Goal: Information Seeking & Learning: Learn about a topic

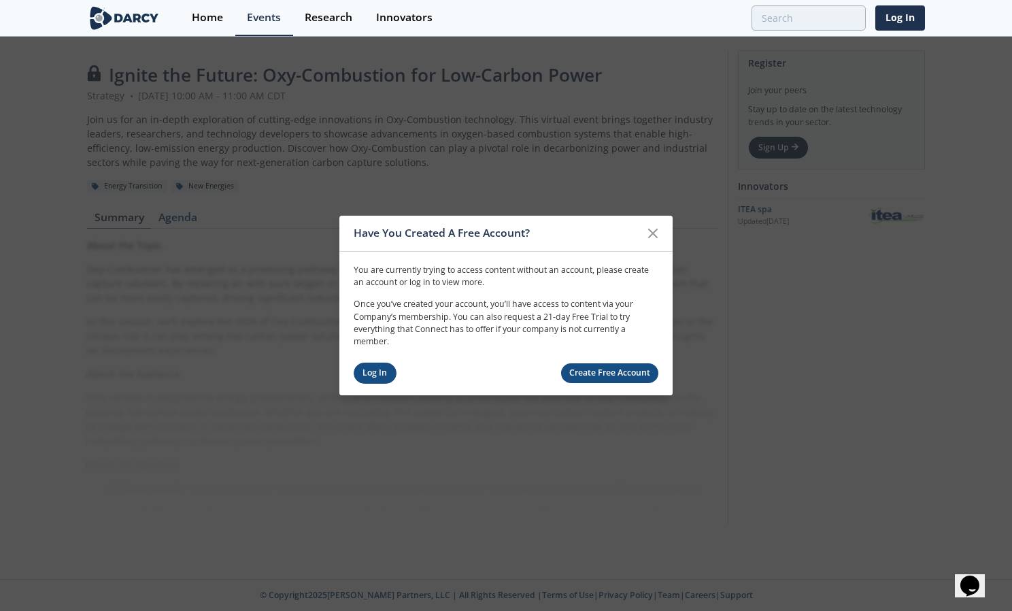
click at [385, 371] on link "Log In" at bounding box center [375, 373] width 43 height 21
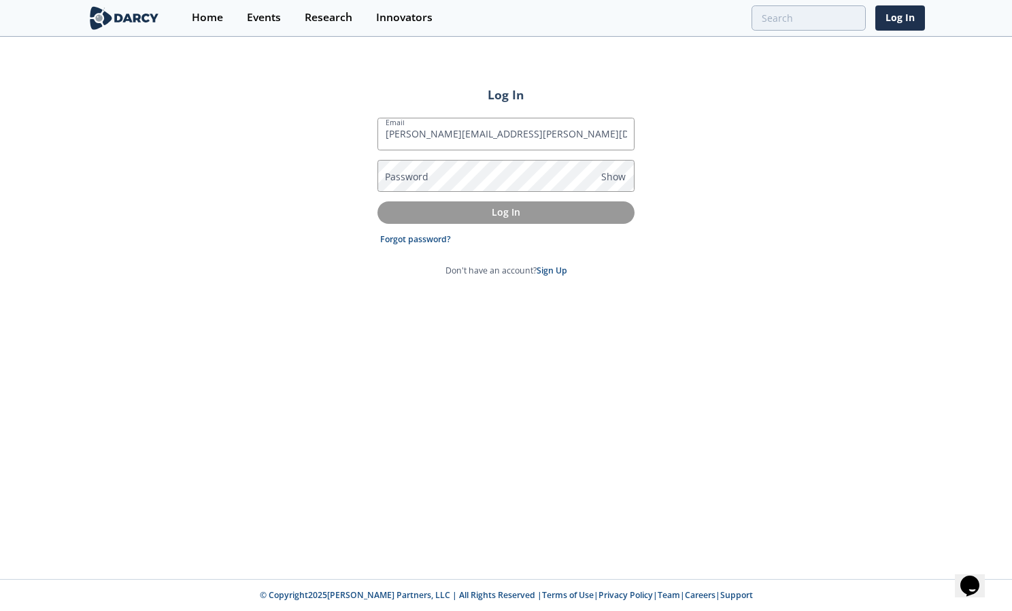
type input "[PERSON_NAME][EMAIL_ADDRESS][PERSON_NAME][DOMAIN_NAME]"
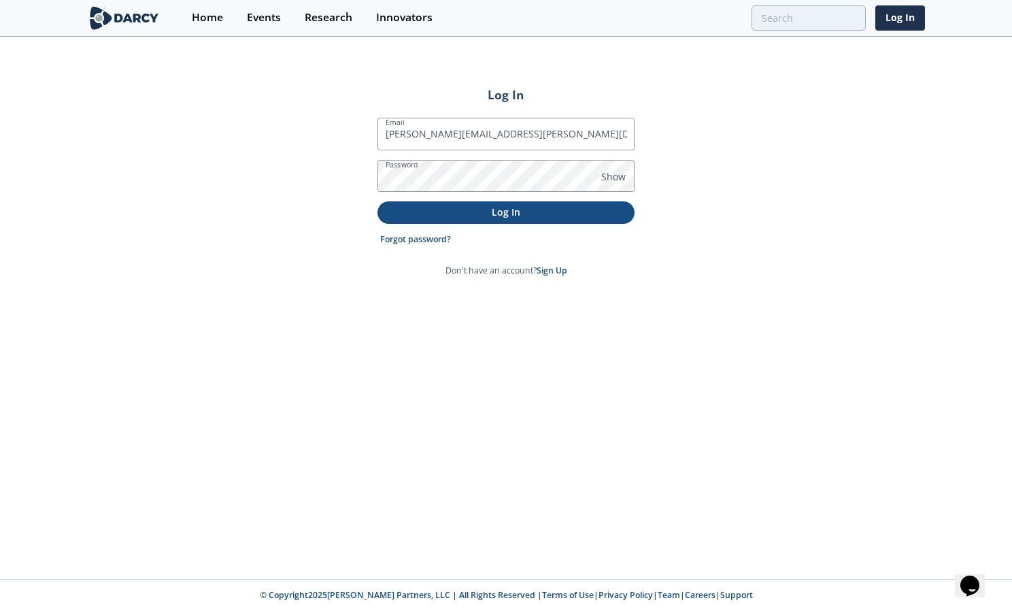
click at [457, 218] on p "Log In" at bounding box center [506, 212] width 238 height 14
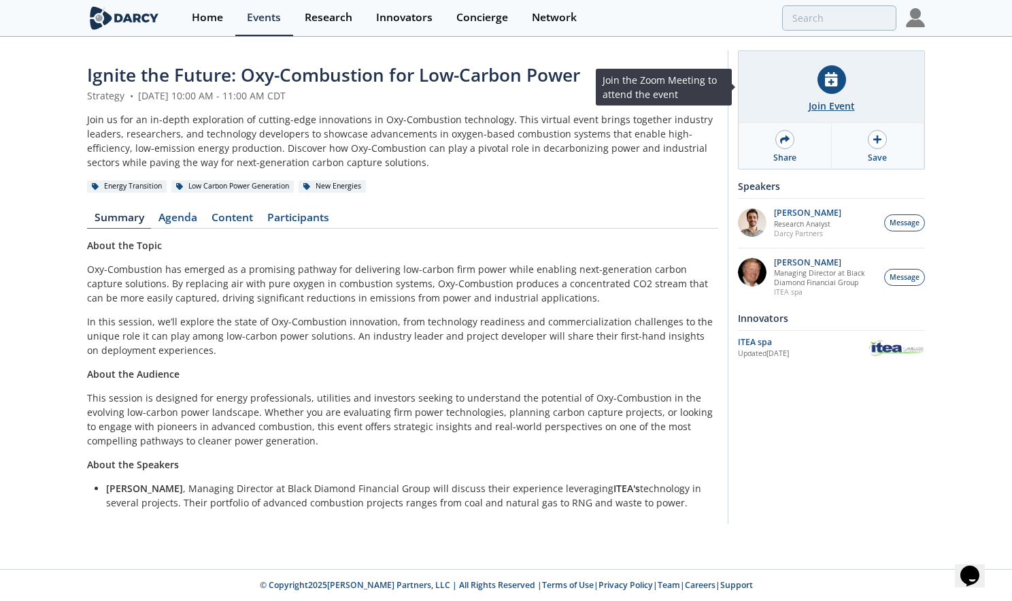
click at [839, 96] on div "Join Event" at bounding box center [832, 87] width 186 height 72
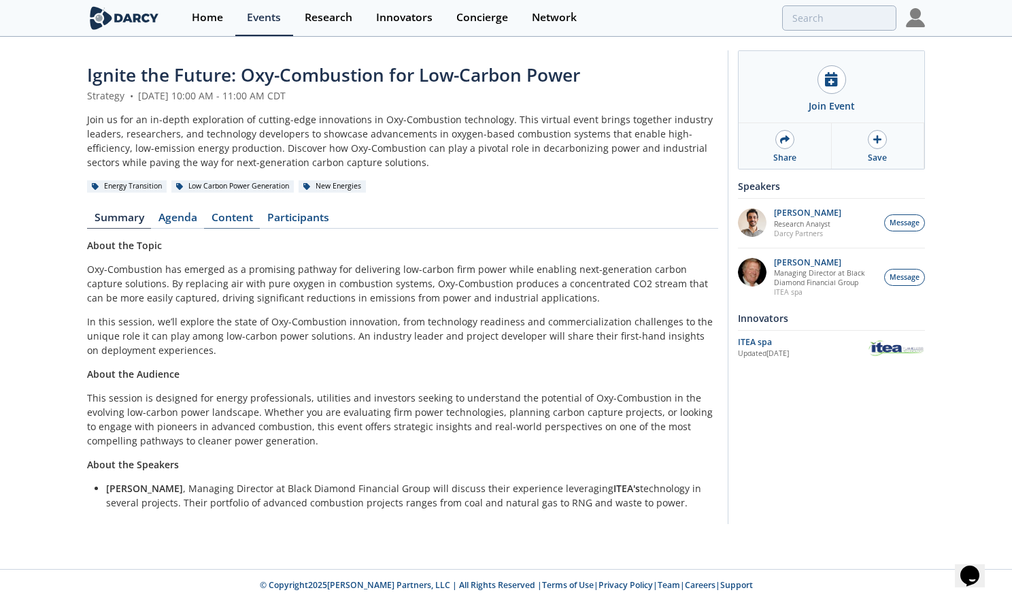
click at [220, 218] on link "Content" at bounding box center [232, 220] width 56 height 16
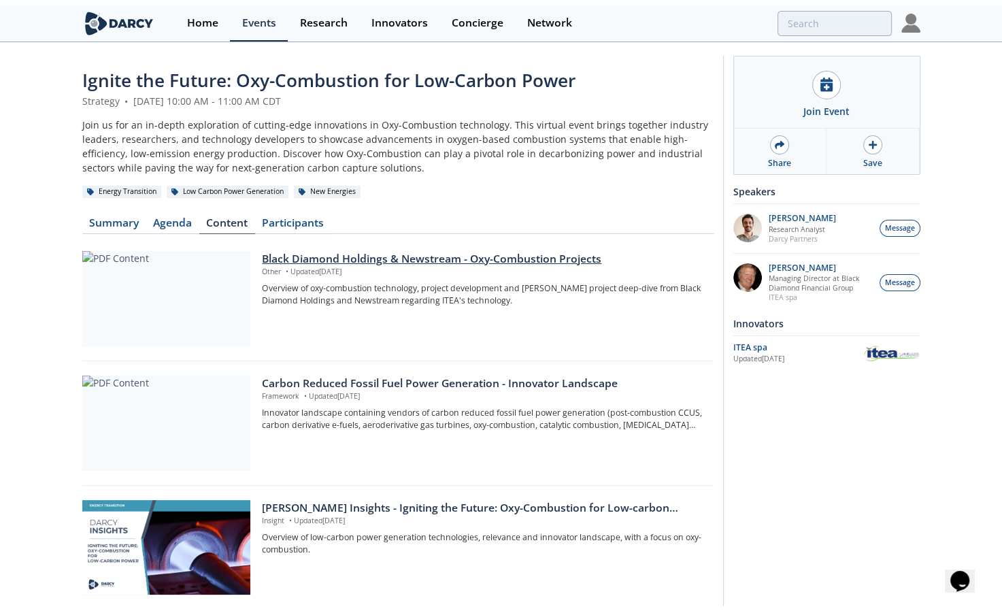
scroll to position [249, 0]
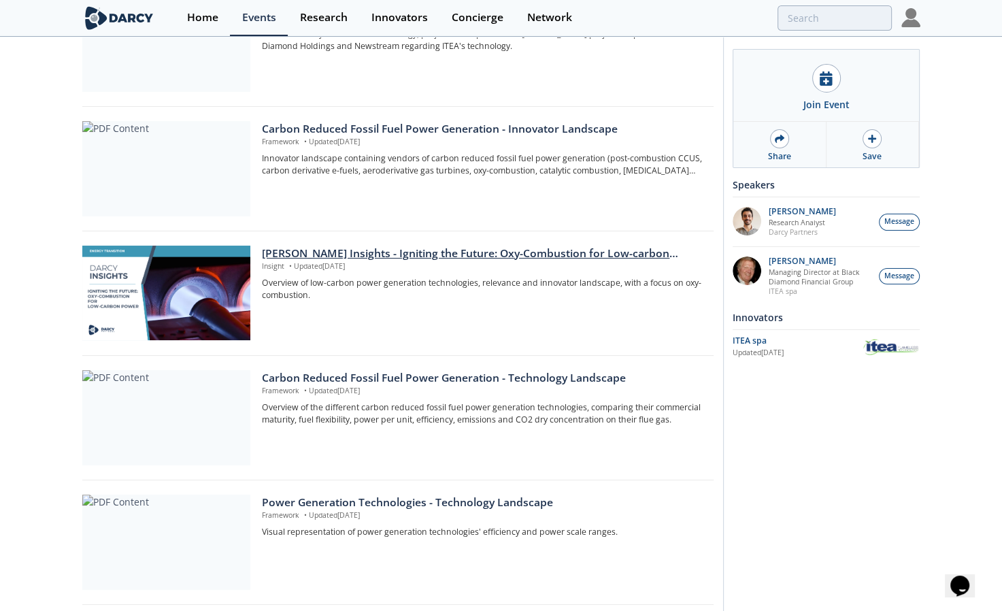
click at [413, 252] on div "[PERSON_NAME] Insights - Igniting the Future: Oxy-Combustion for Low-carbon pow…" at bounding box center [482, 254] width 441 height 16
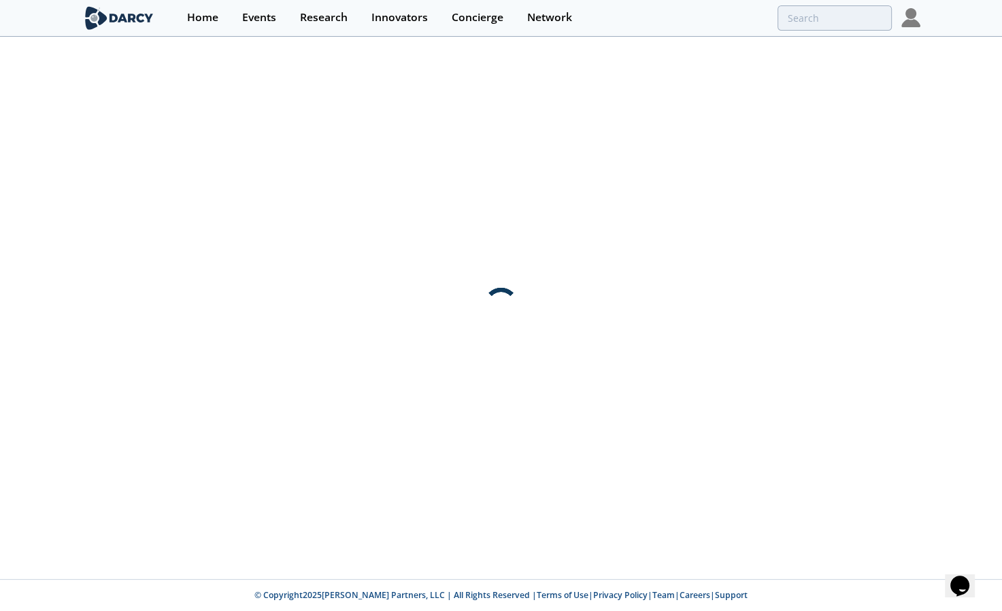
scroll to position [0, 0]
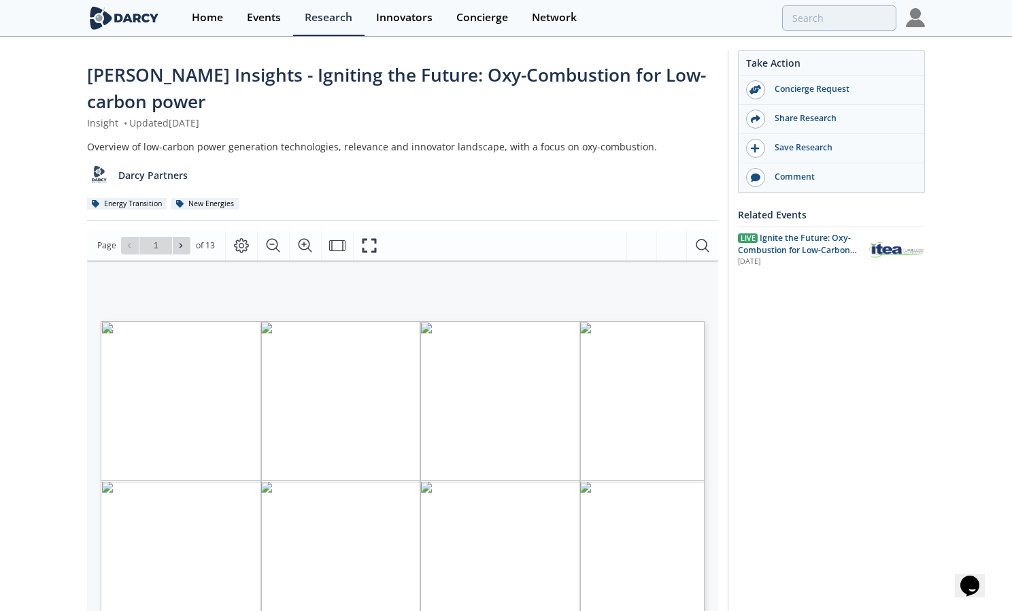
type input "2"
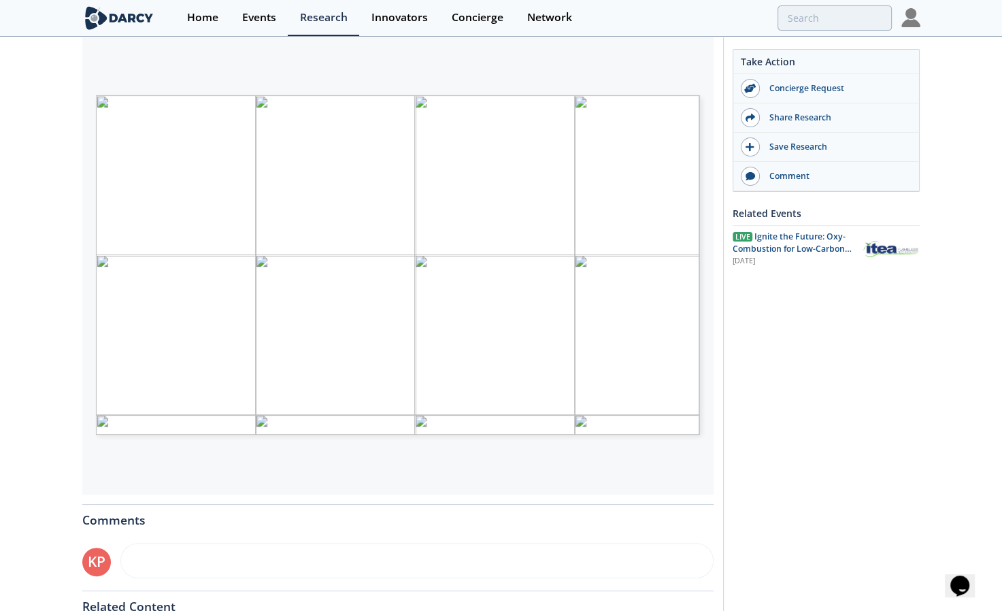
scroll to position [228, 0]
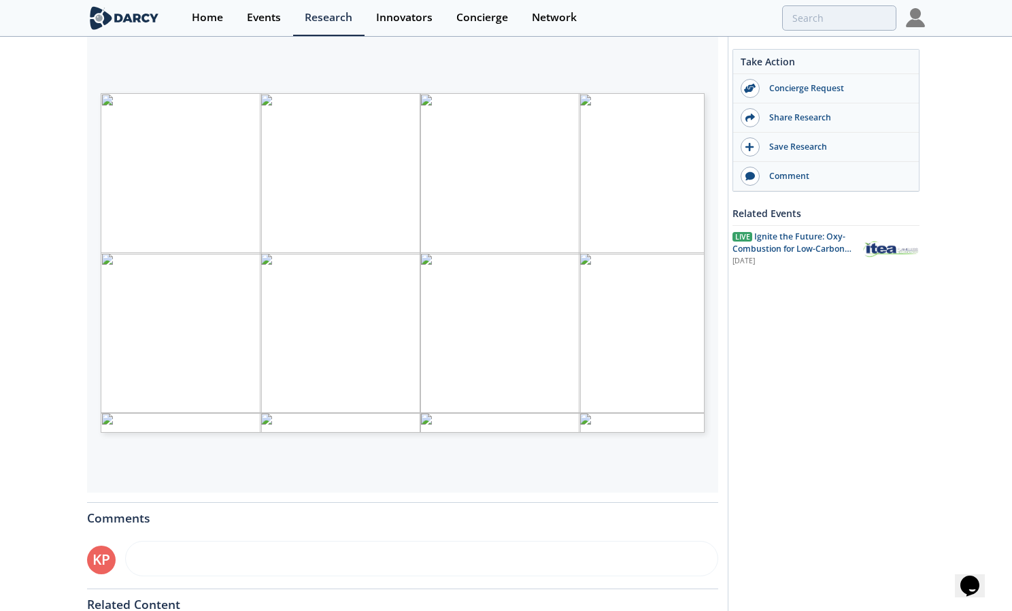
type input "3"
type input "4"
type input "5"
type input "6"
type input "7"
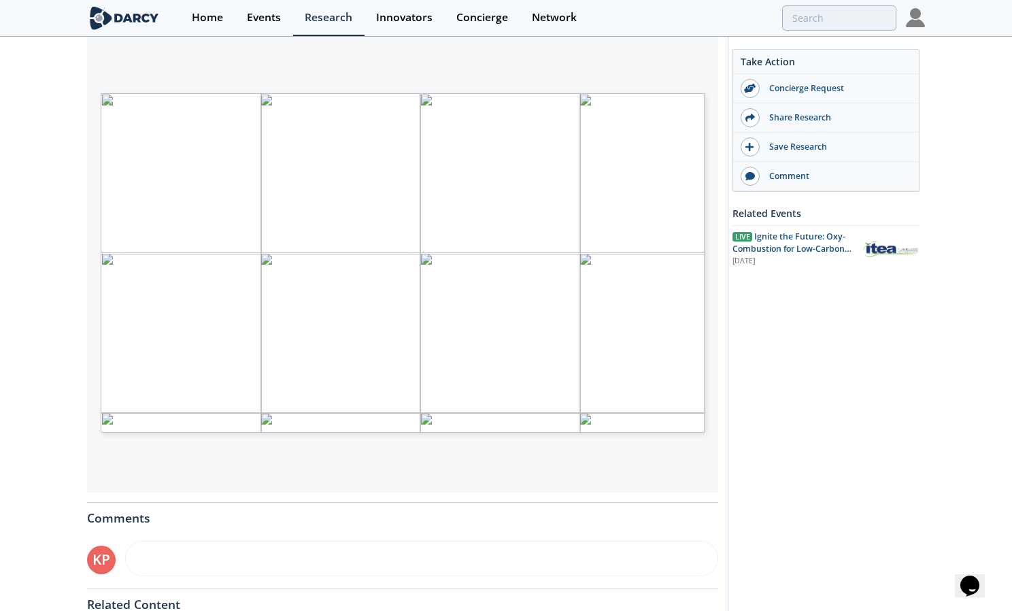
type input "8"
type input "9"
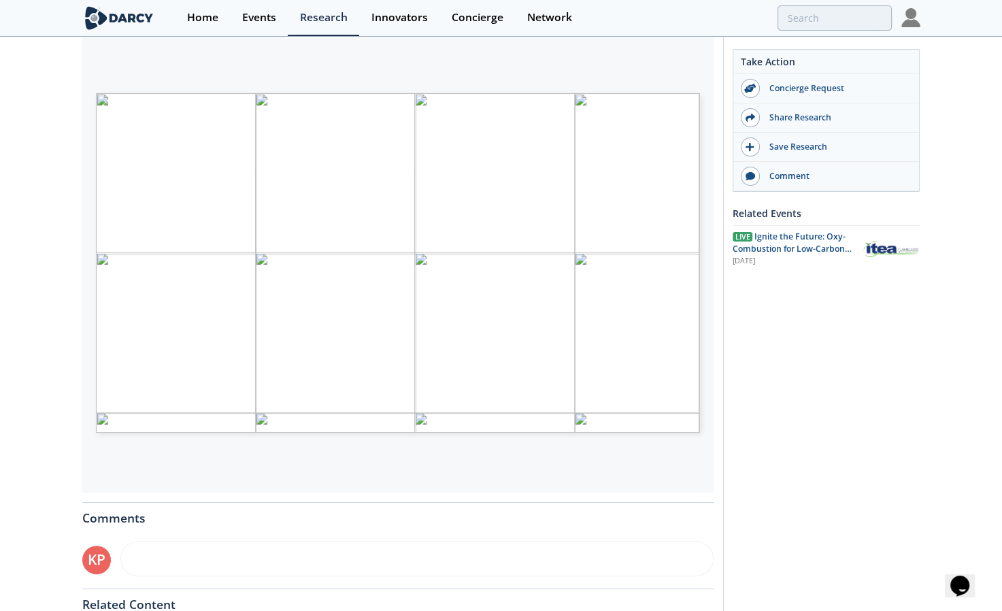
scroll to position [0, 0]
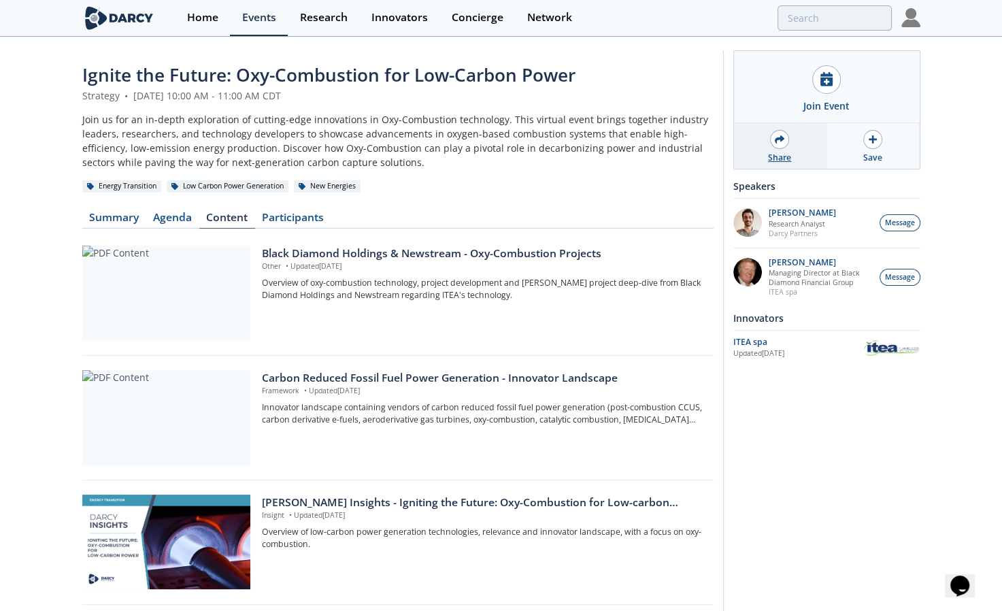
click at [773, 140] on div at bounding box center [779, 139] width 19 height 19
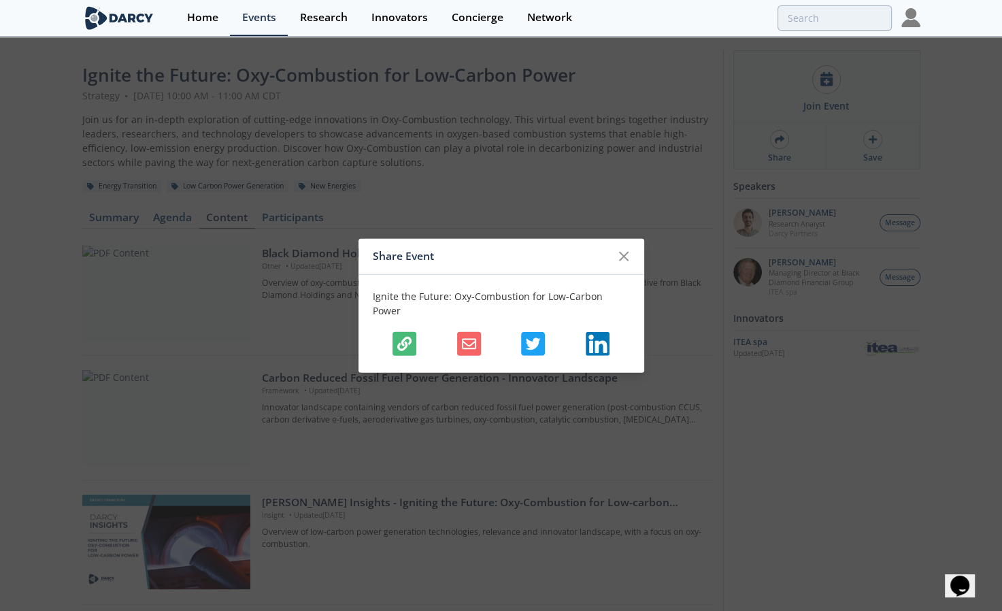
click at [405, 337] on icon "button" at bounding box center [404, 344] width 14 height 14
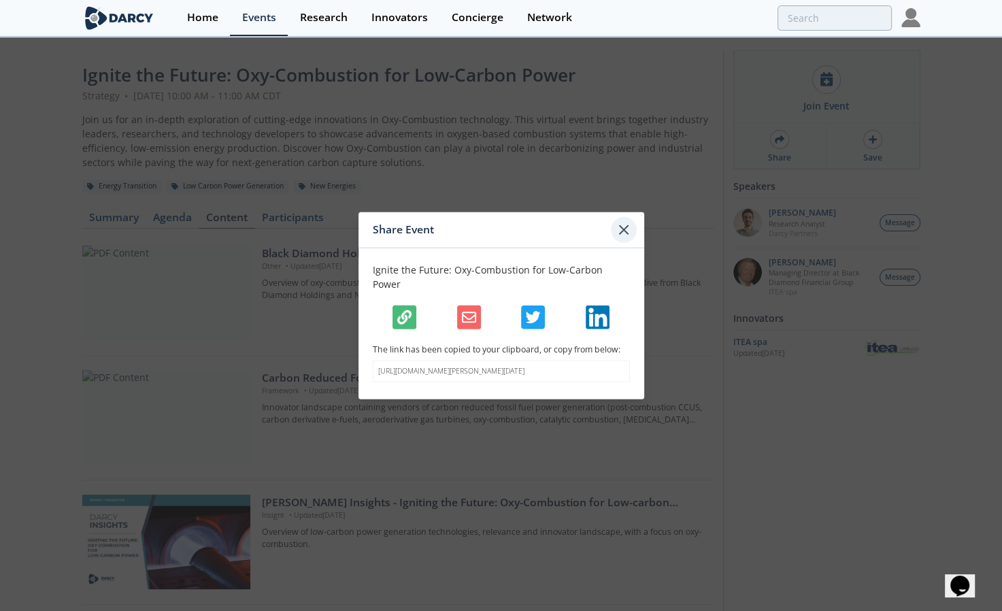
click at [626, 229] on icon at bounding box center [624, 230] width 8 height 8
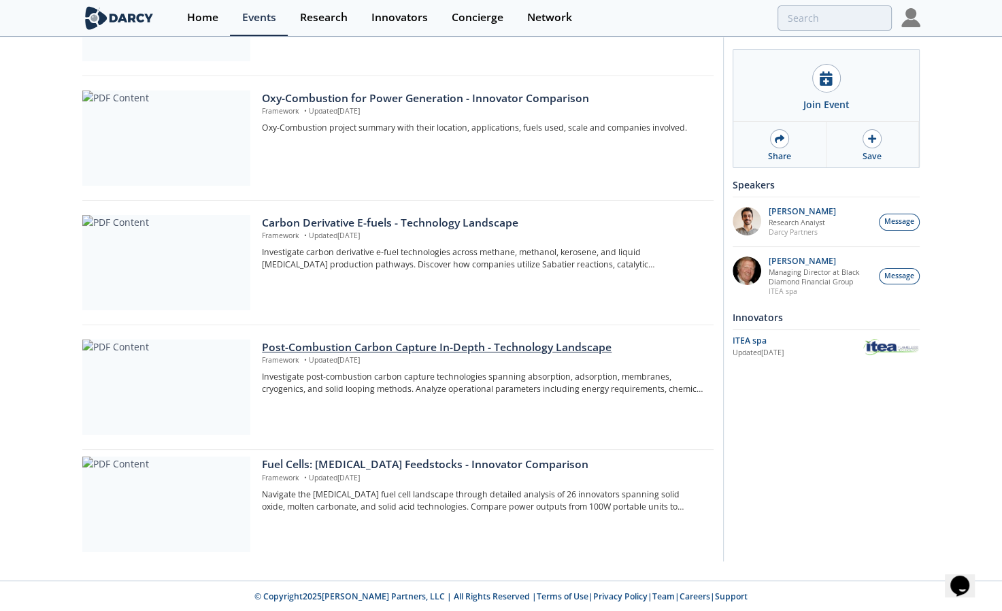
scroll to position [528, 0]
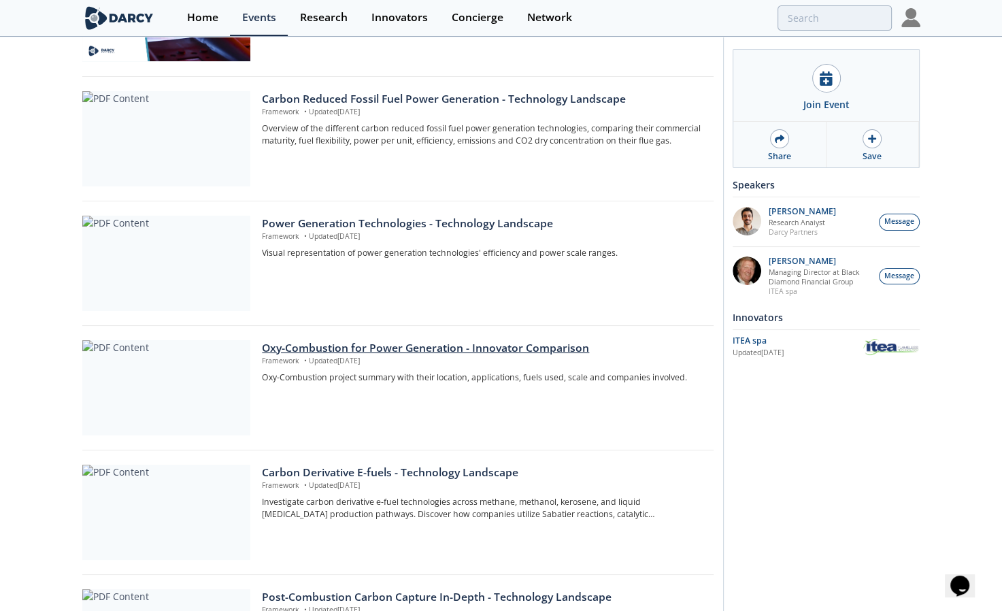
click at [439, 351] on div "Oxy-Combustion for Power Generation - Innovator Comparison" at bounding box center [482, 348] width 441 height 16
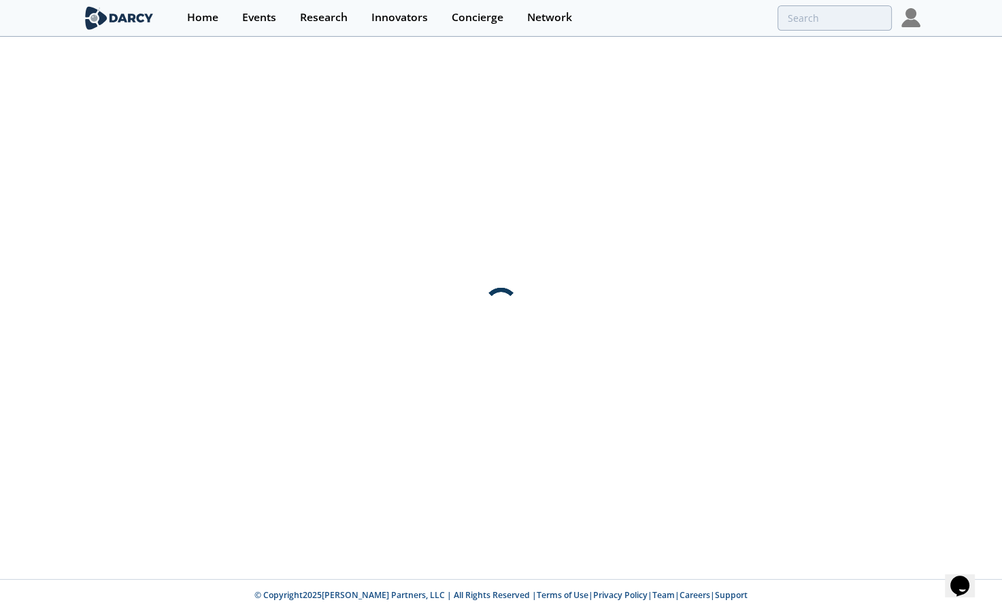
scroll to position [0, 0]
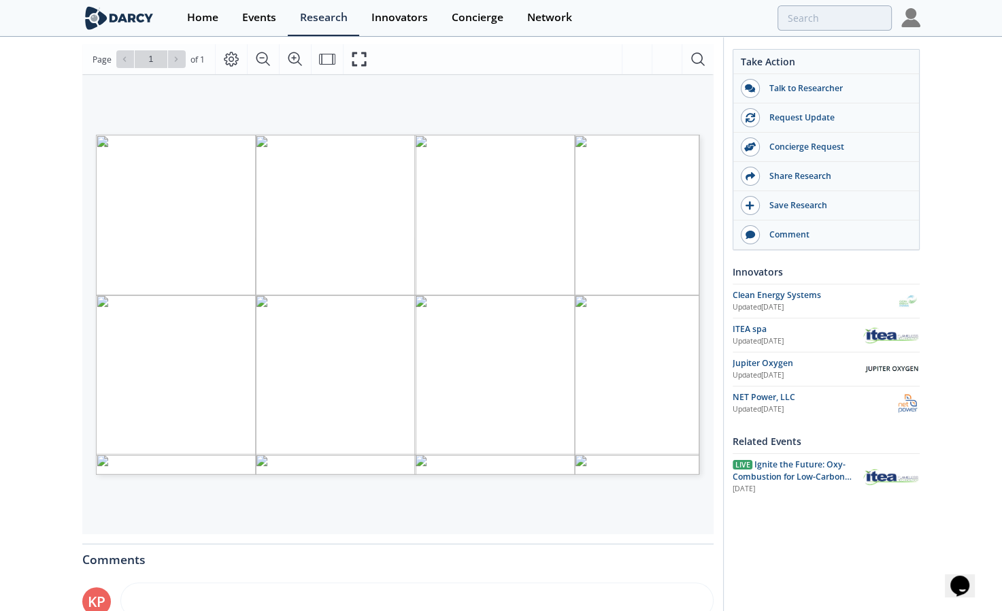
scroll to position [161, 0]
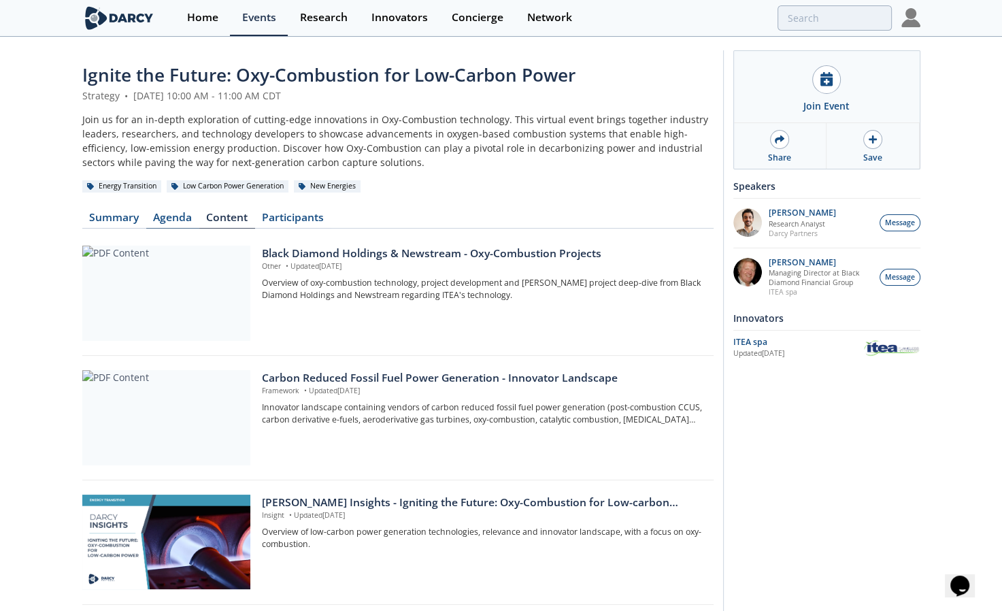
click at [171, 222] on link "Agenda" at bounding box center [172, 220] width 53 height 16
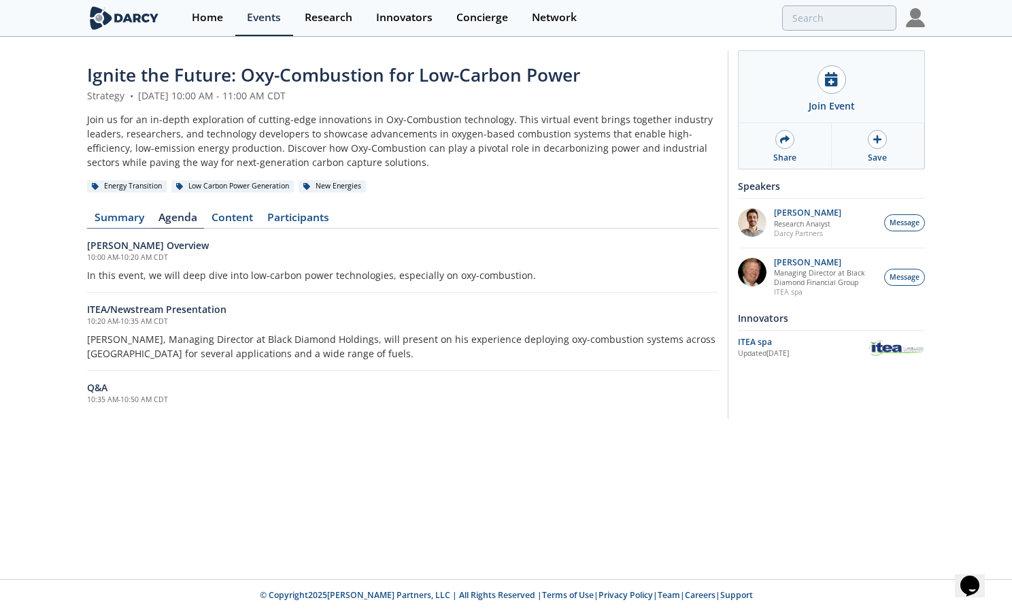
click at [119, 222] on link "Summary" at bounding box center [119, 220] width 64 height 16
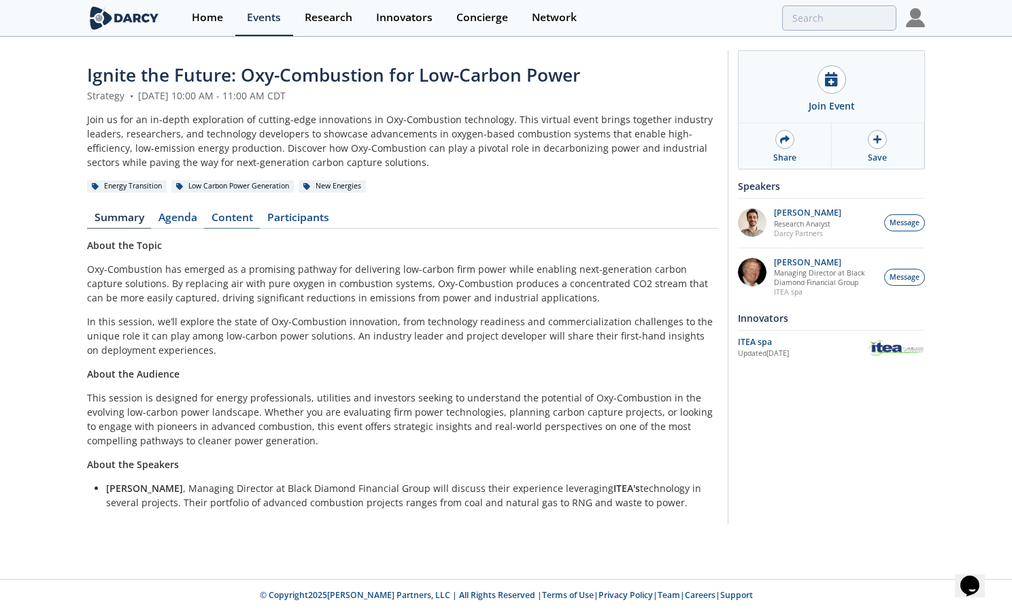
click at [232, 220] on link "Content" at bounding box center [232, 220] width 56 height 16
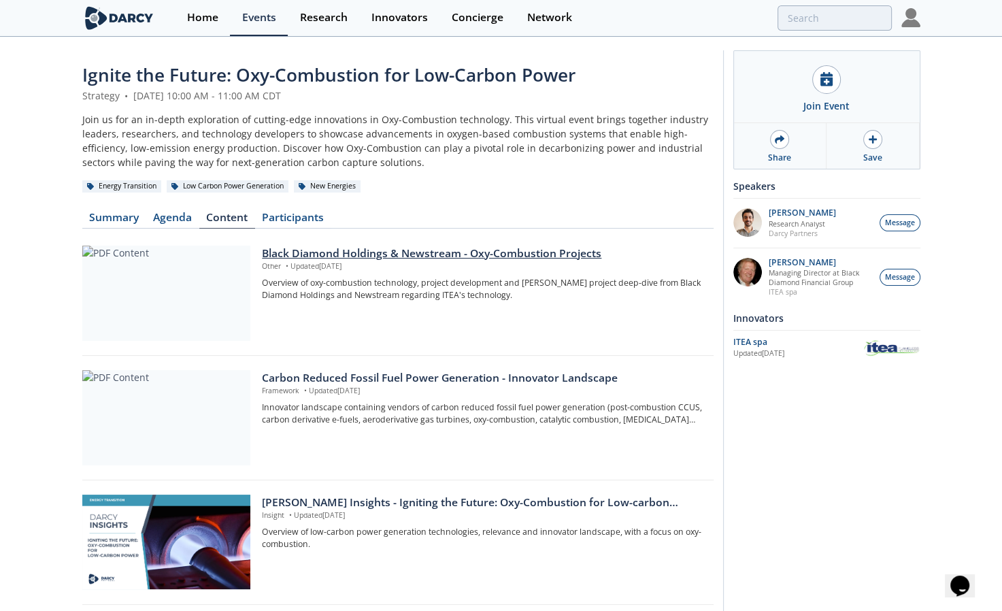
click at [440, 252] on div "Black Diamond Holdings & Newstream - Oxy-Combustion Projects" at bounding box center [482, 254] width 441 height 16
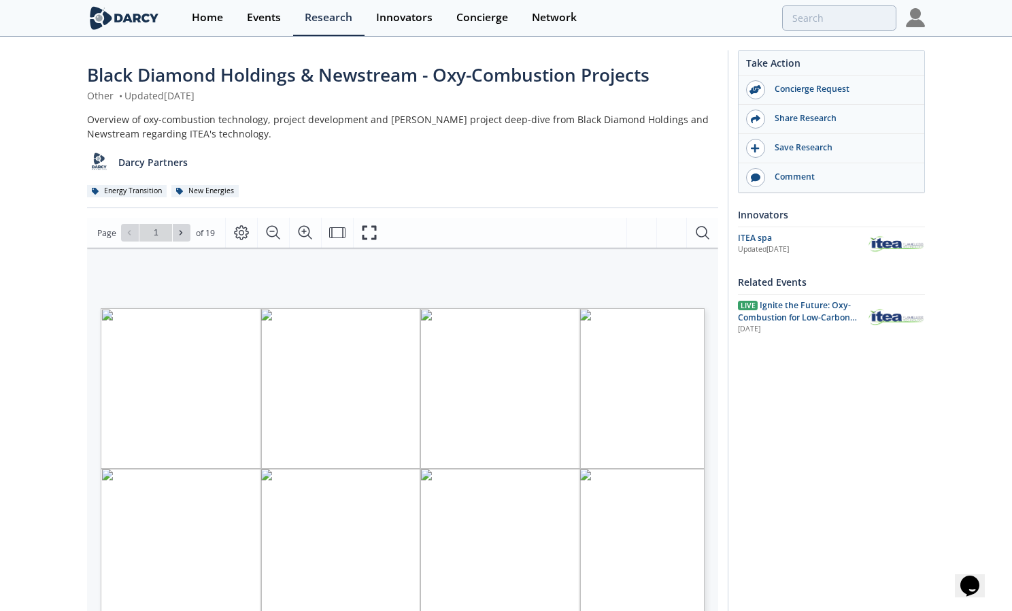
type input "2"
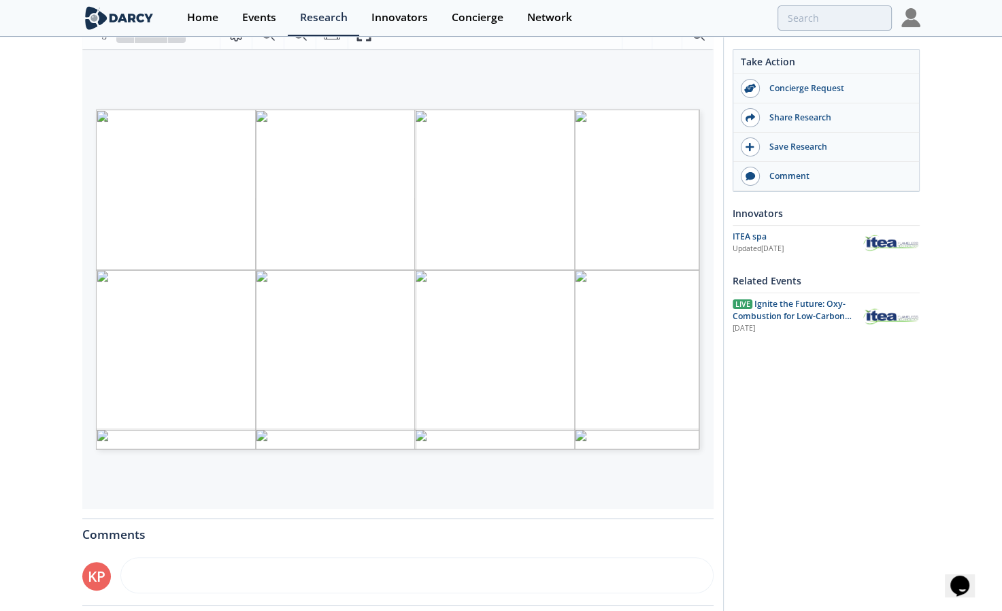
scroll to position [209, 0]
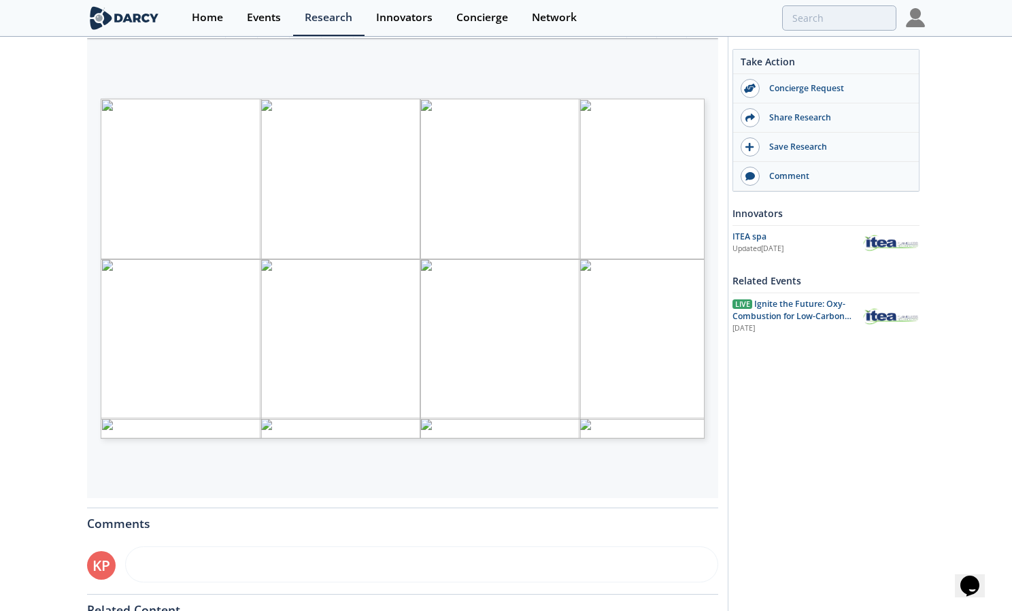
type input "3"
type input "4"
type input "5"
type input "6"
type input "7"
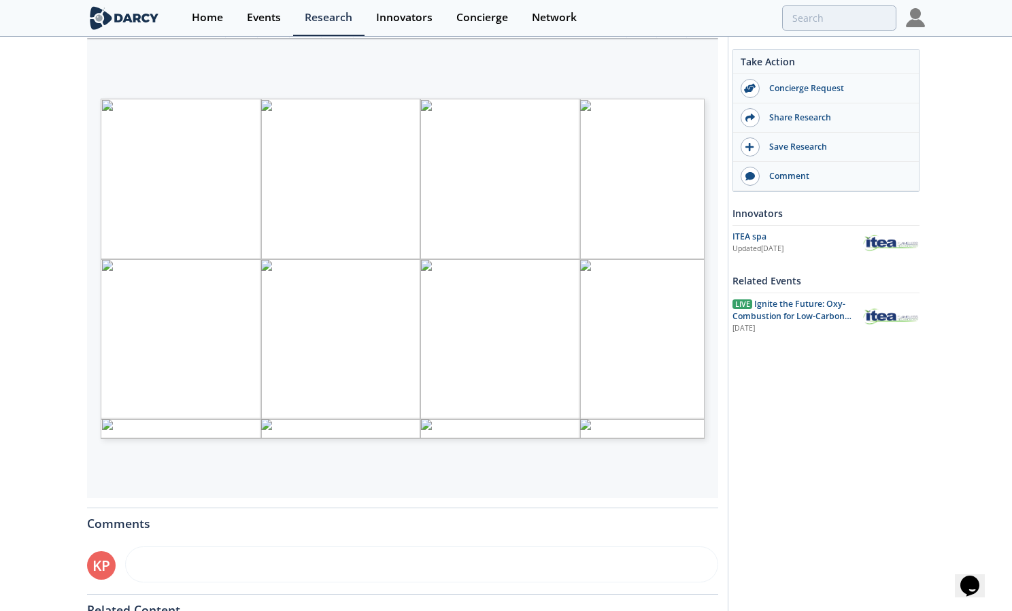
type input "8"
type input "9"
type input "10"
type input "11"
type input "12"
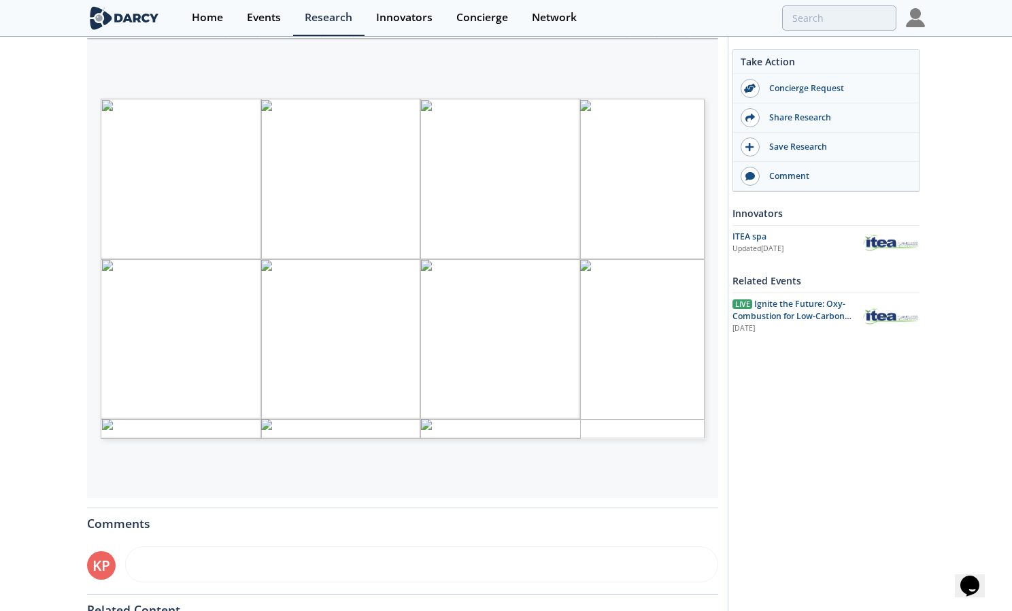
type input "13"
type input "14"
drag, startPoint x: 307, startPoint y: 218, endPoint x: 656, endPoint y: 215, distance: 349.6
click at [380, 99] on span "[PERSON_NAME] Project - Flameless Pressurized Oxygenation NewStream Energy Tech…" at bounding box center [380, 99] width 0 height 0
type input "7"
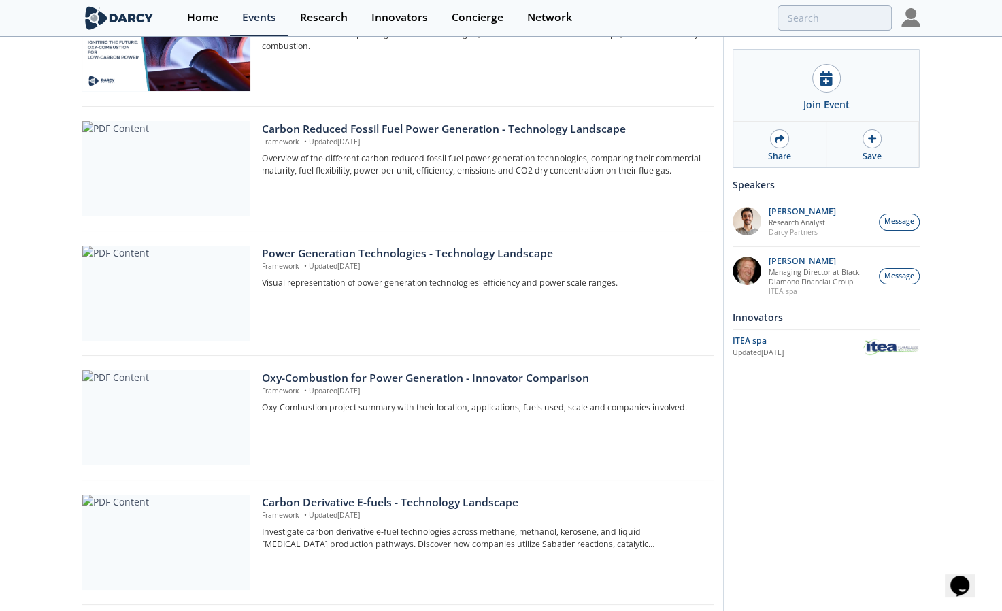
scroll to position [499, 0]
click at [448, 249] on div "Power Generation Technologies - Technology Landscape" at bounding box center [482, 253] width 441 height 16
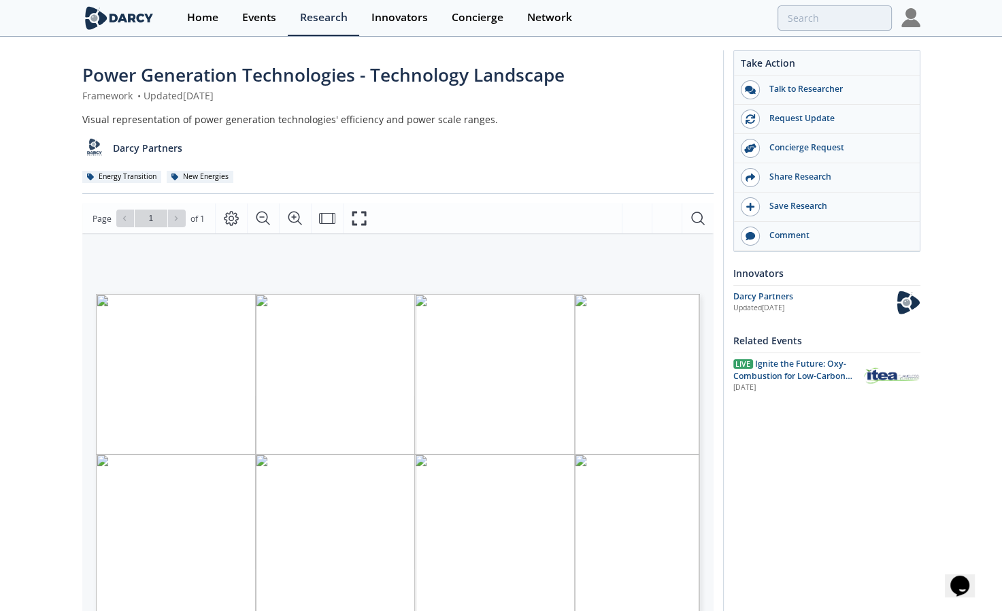
scroll to position [249, 0]
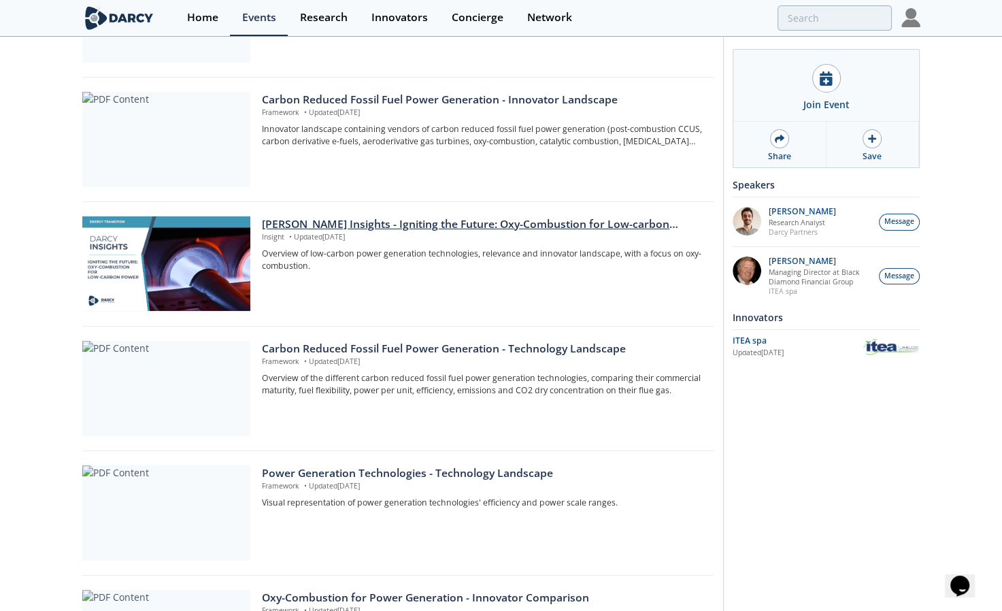
scroll to position [29, 0]
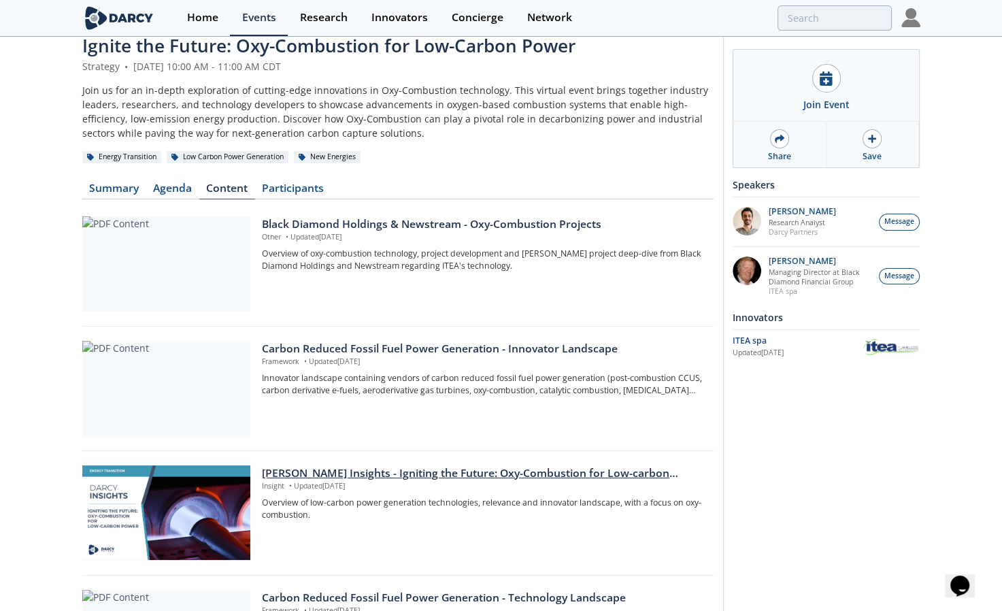
click at [401, 477] on div "[PERSON_NAME] Insights - Igniting the Future: Oxy-Combustion for Low-carbon pow…" at bounding box center [482, 473] width 441 height 16
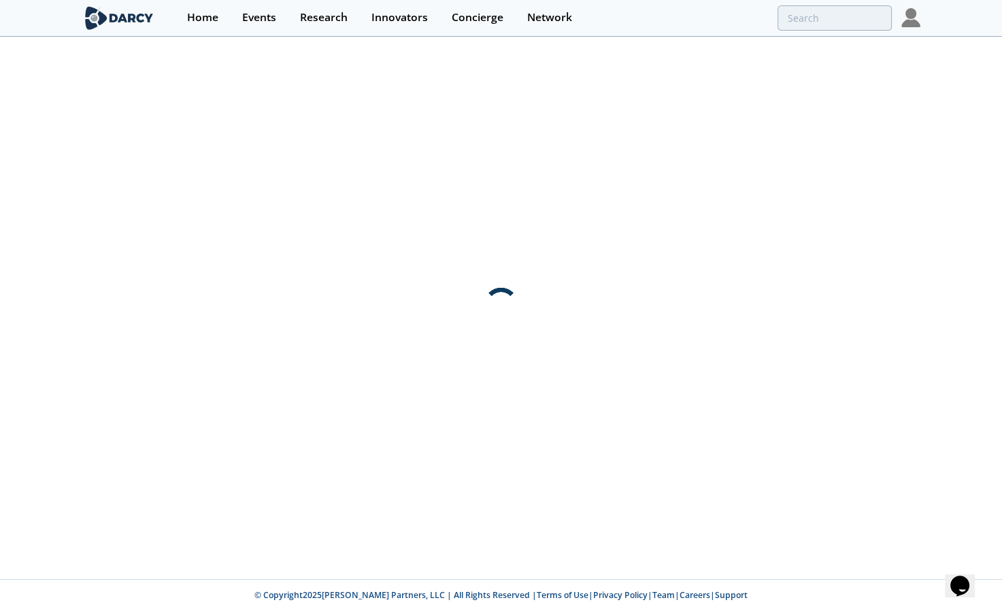
scroll to position [0, 0]
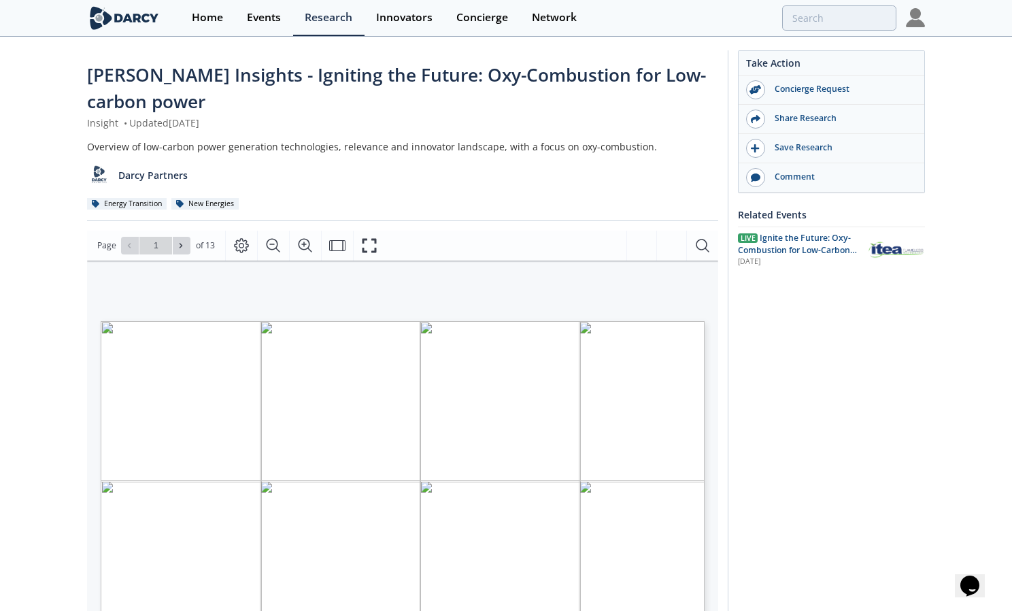
type input "2"
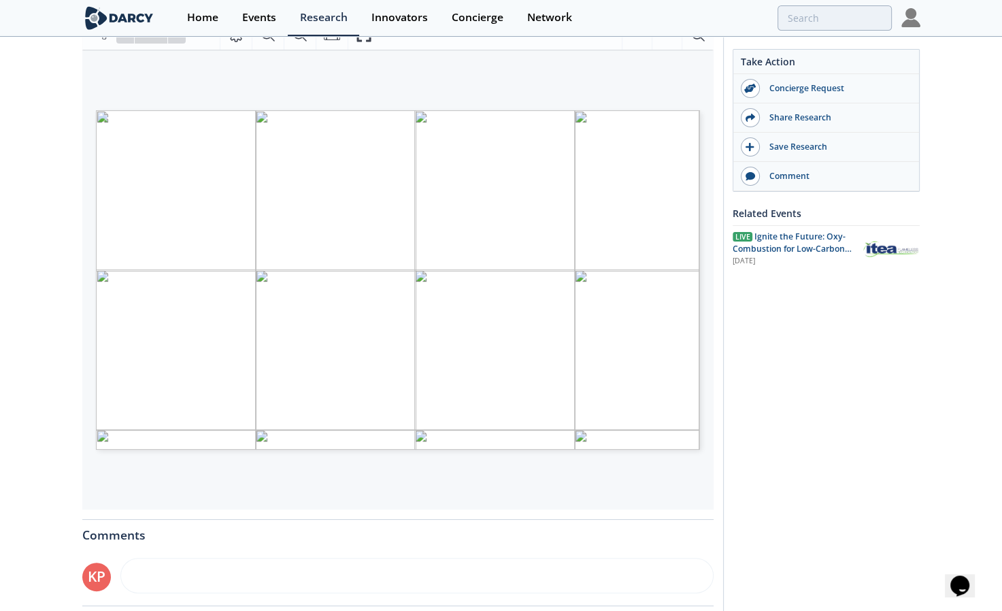
scroll to position [215, 0]
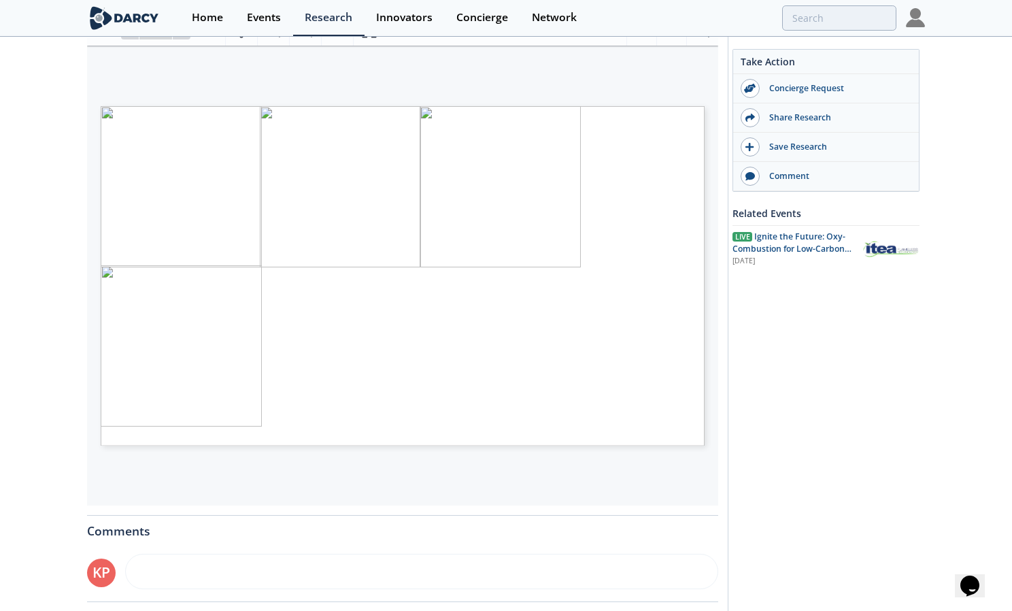
type input "3"
type input "4"
type input "5"
type input "6"
type input "7"
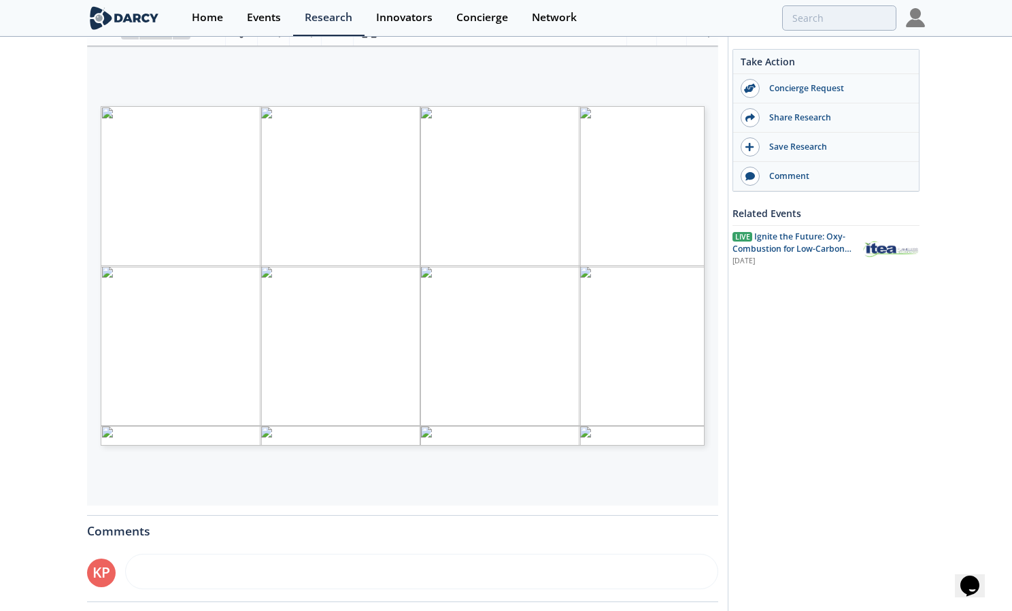
type input "8"
type input "6"
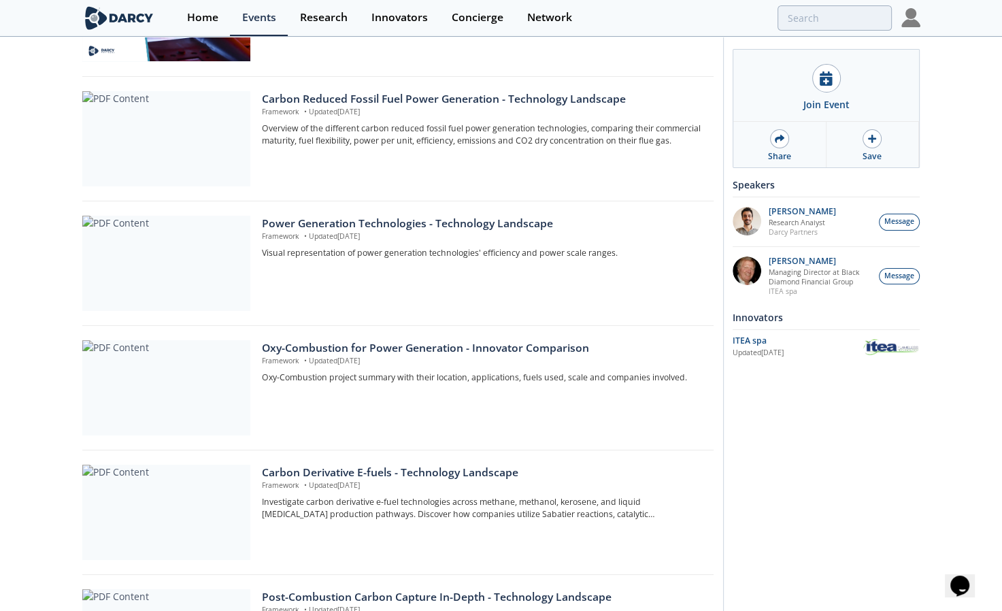
scroll to position [278, 0]
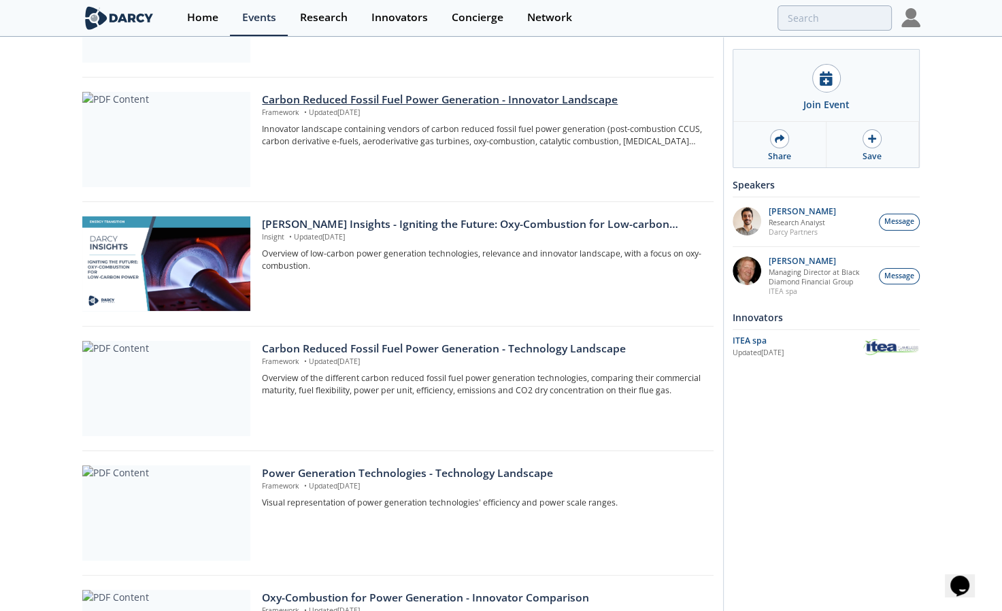
click at [367, 100] on div "Carbon Reduced Fossil Fuel Power Generation - Innovator Landscape" at bounding box center [482, 100] width 441 height 16
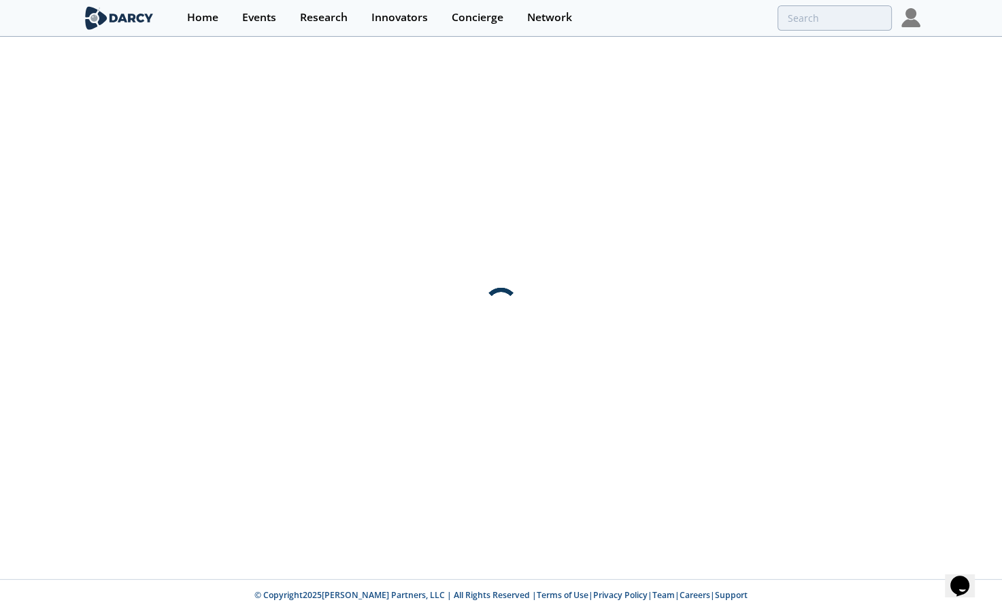
scroll to position [0, 0]
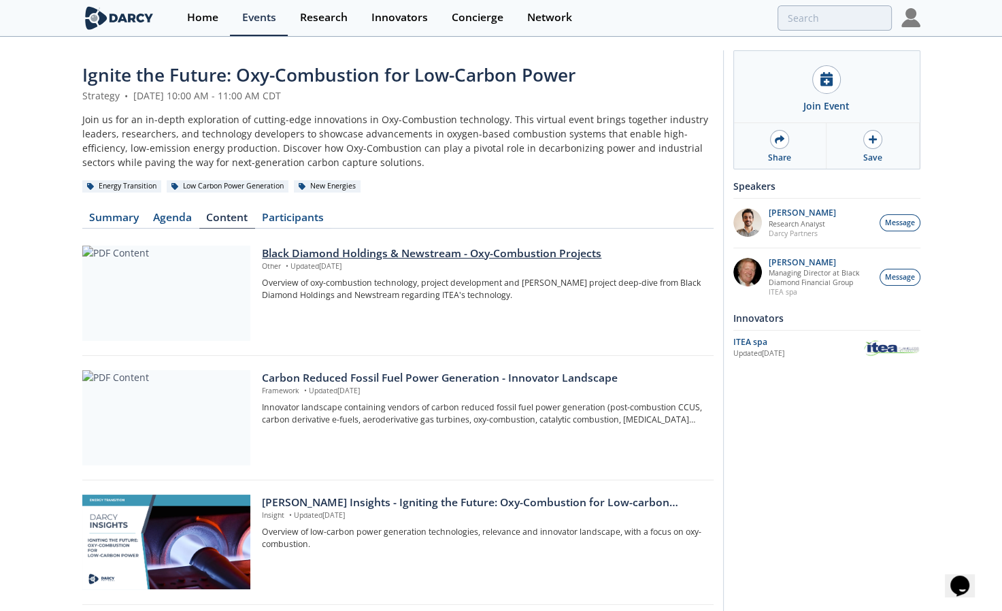
click at [358, 251] on div "Black Diamond Holdings & Newstream - Oxy-Combustion Projects" at bounding box center [482, 254] width 441 height 16
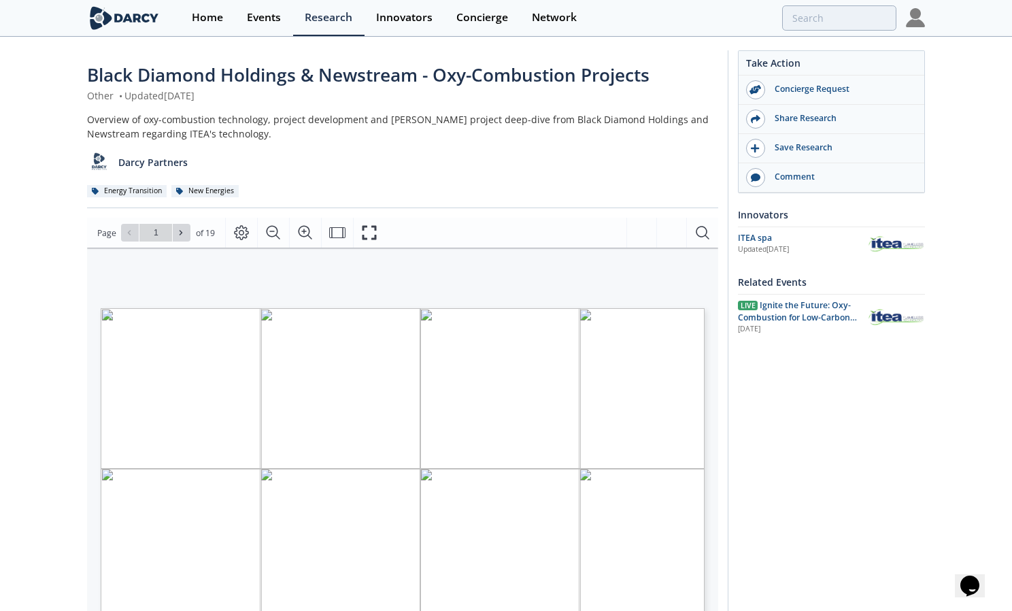
type input "2"
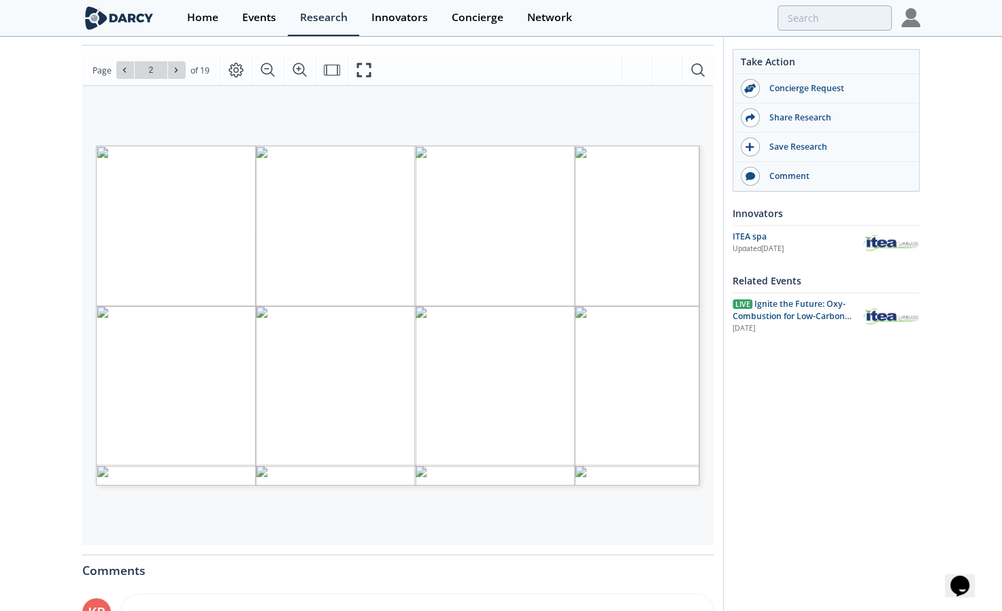
scroll to position [163, 0]
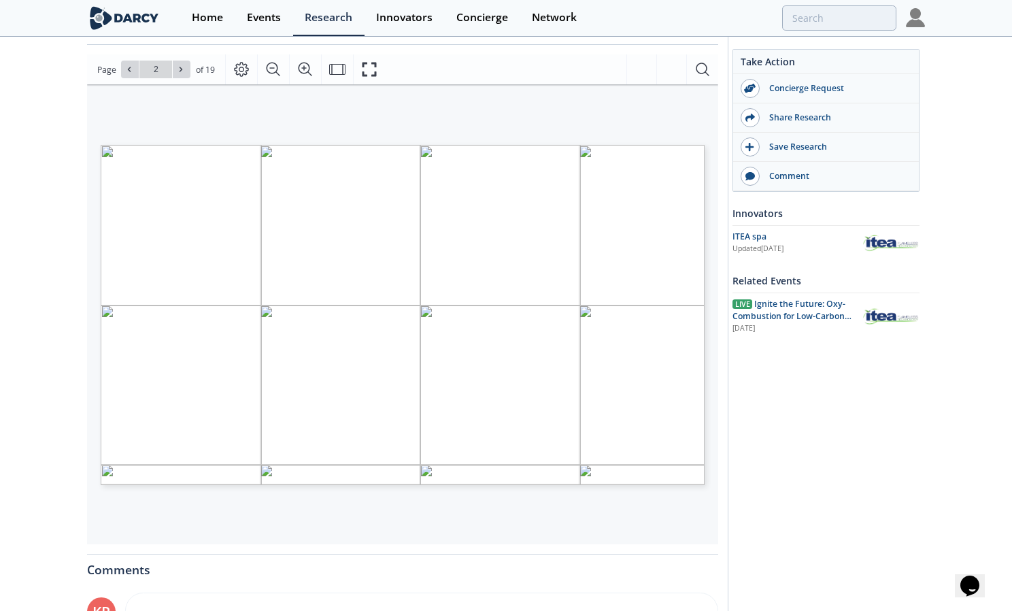
type input "3"
type input "4"
type input "5"
type input "6"
type input "7"
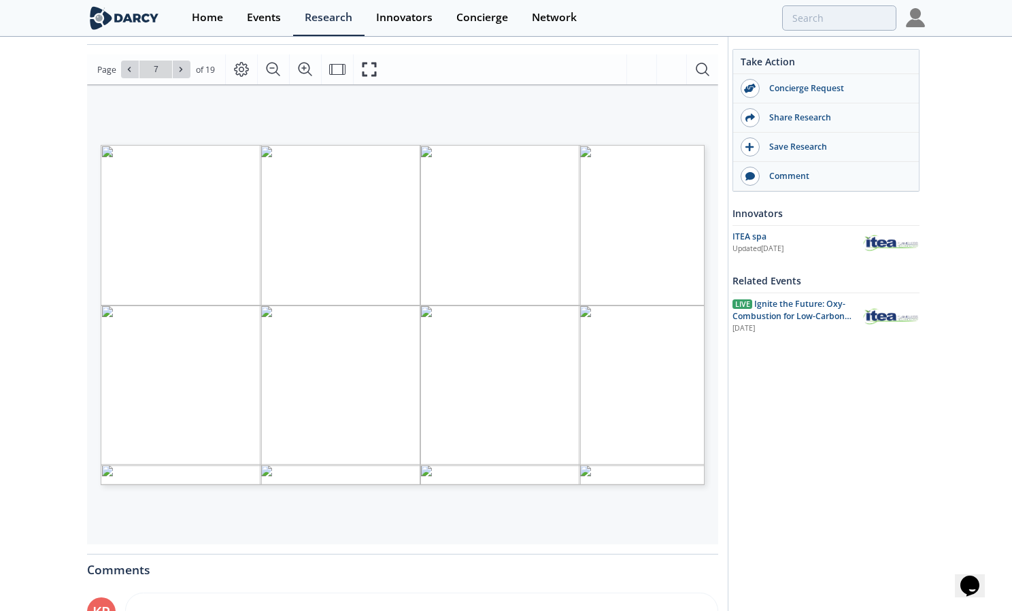
type input "8"
type input "9"
type input "10"
type input "11"
type input "12"
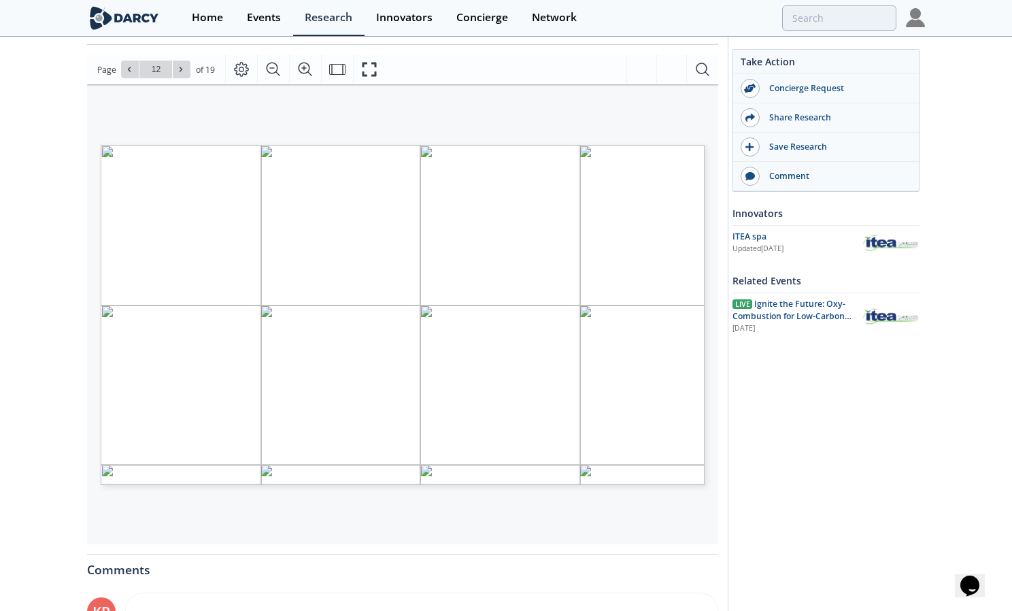
type input "13"
type input "14"
click at [697, 528] on div "[PERSON_NAME] Project – 100MW e Low Carbon Intensity Hydrogen & Carbon Capture …" at bounding box center [402, 314] width 631 height 460
type input "19"
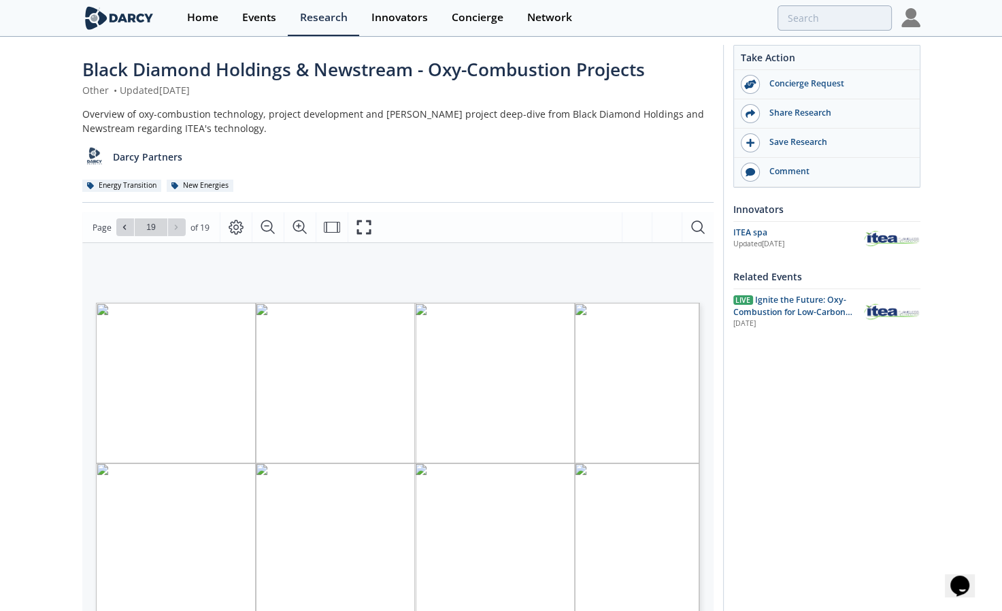
scroll to position [0, 0]
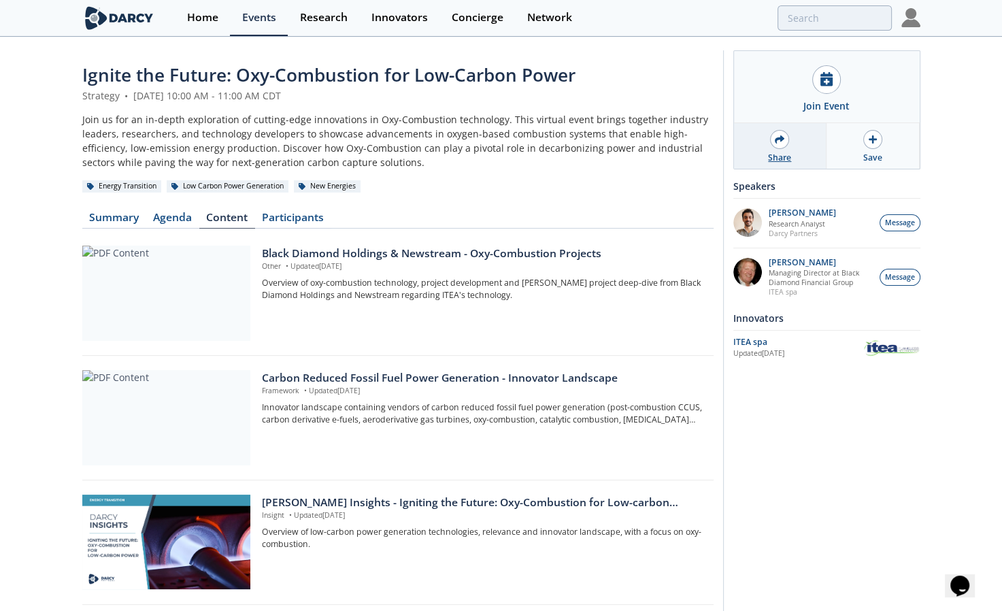
click at [768, 154] on div "Share" at bounding box center [779, 158] width 23 height 12
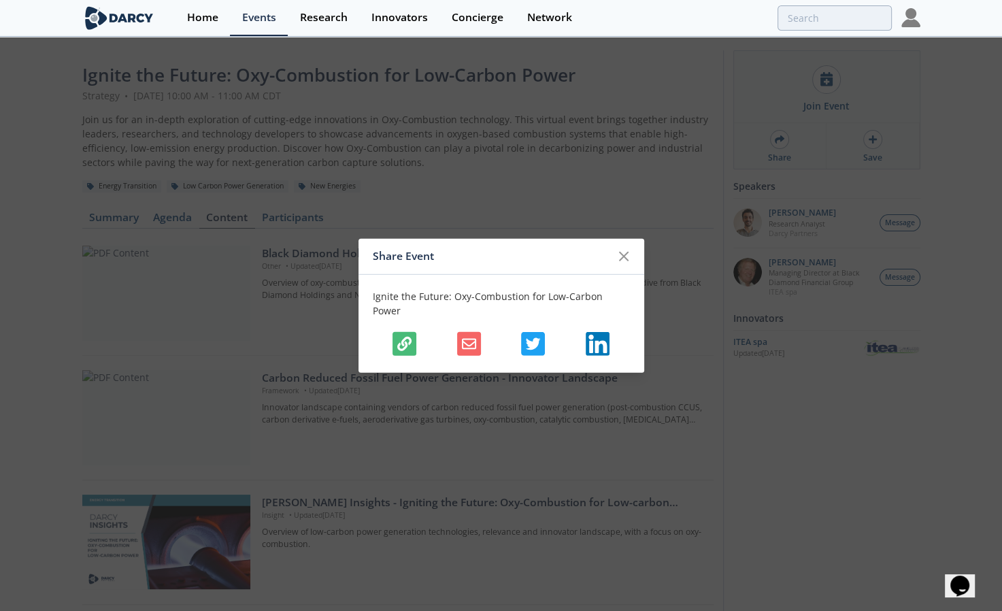
click at [406, 339] on icon "button" at bounding box center [404, 344] width 14 height 14
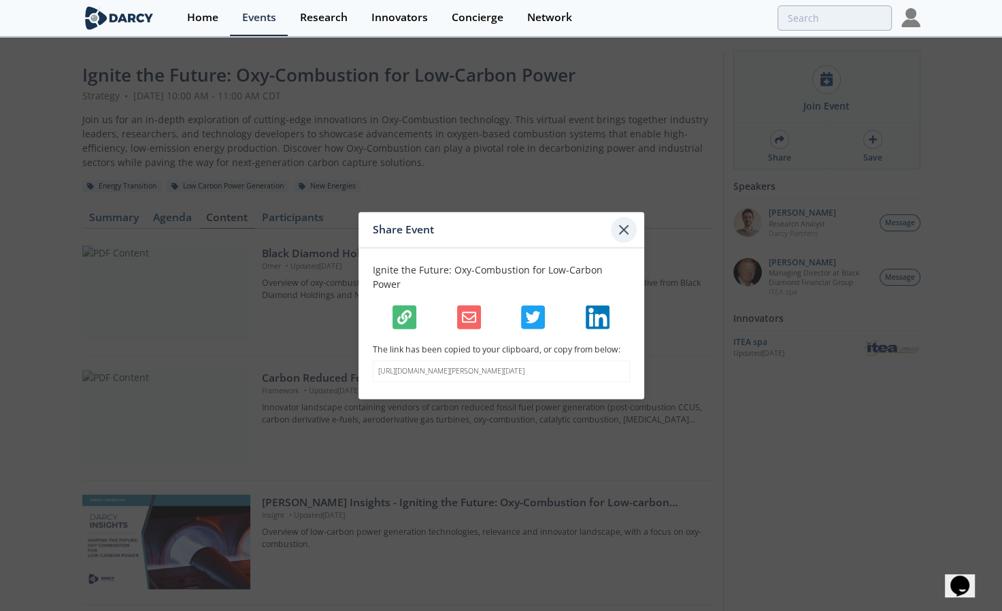
click at [620, 234] on icon at bounding box center [624, 230] width 8 height 8
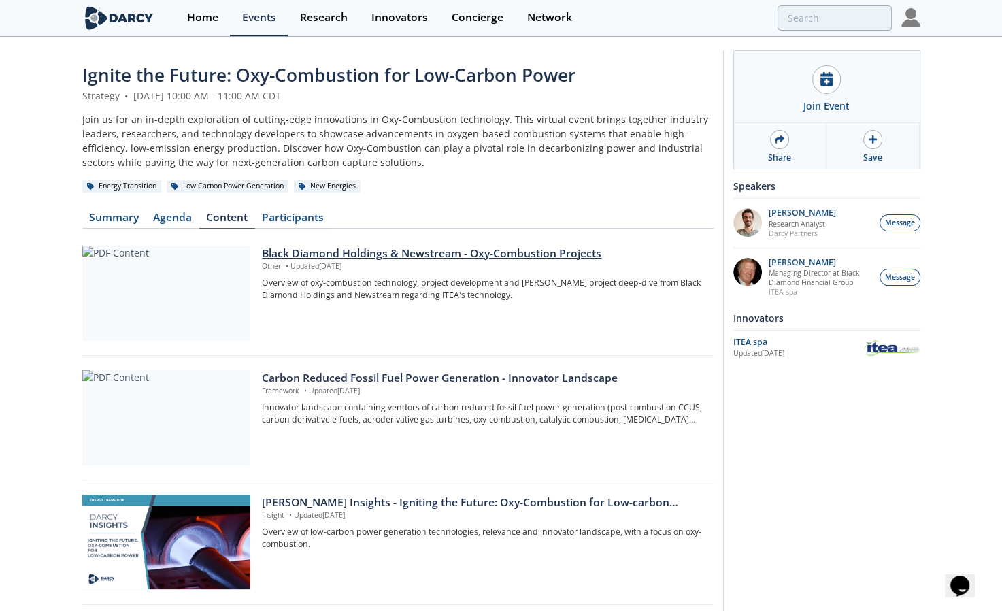
click at [351, 251] on div "Black Diamond Holdings & Newstream - Oxy-Combustion Projects" at bounding box center [482, 254] width 441 height 16
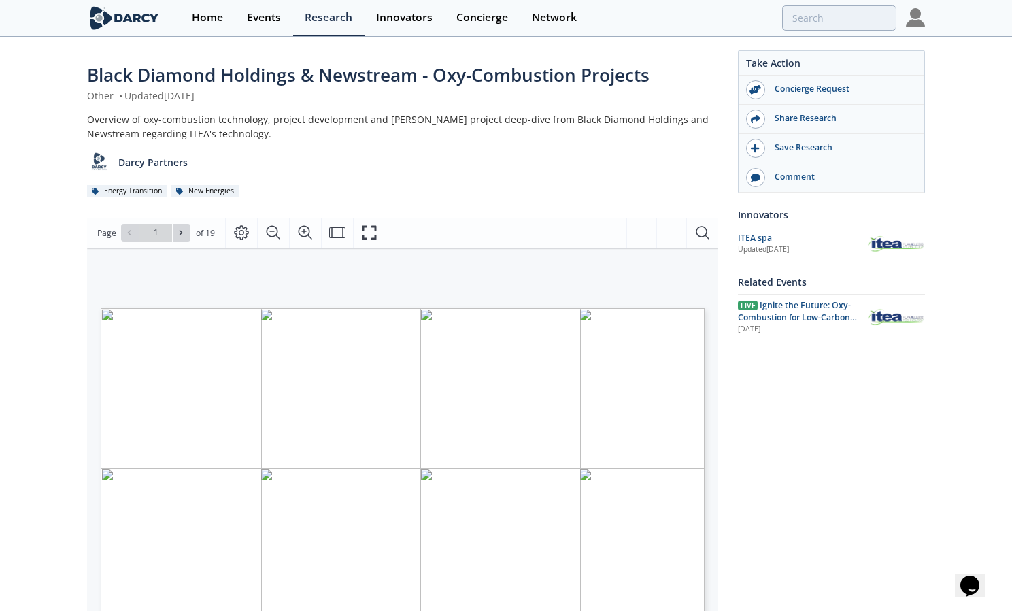
drag, startPoint x: 208, startPoint y: 436, endPoint x: 596, endPoint y: 434, distance: 387.7
click at [596, 308] on p "Flameless Pressurized Oxy - Fuel (FPO)" at bounding box center [380, 308] width 558 height 0
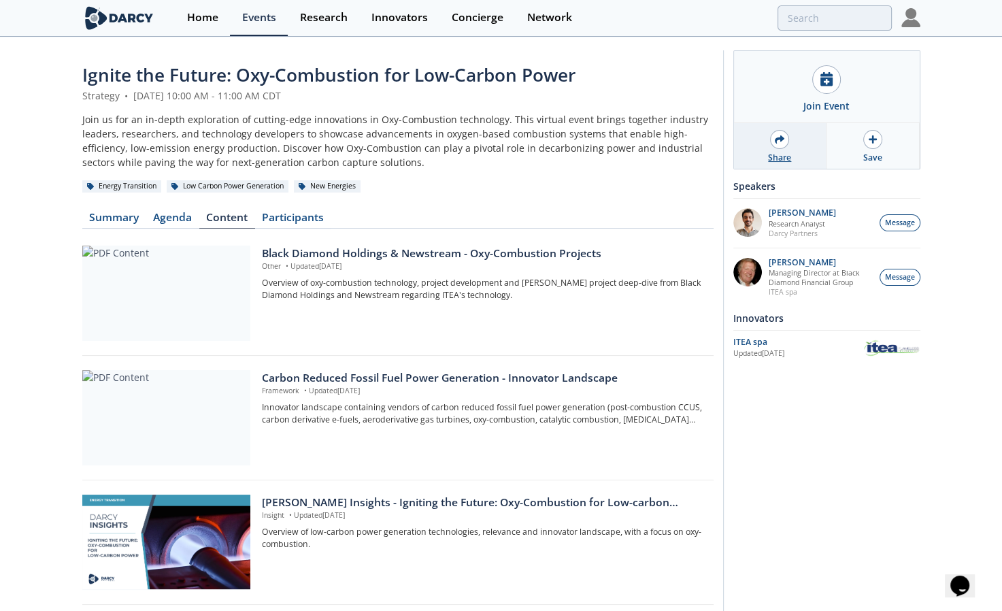
click at [777, 145] on div at bounding box center [779, 139] width 19 height 19
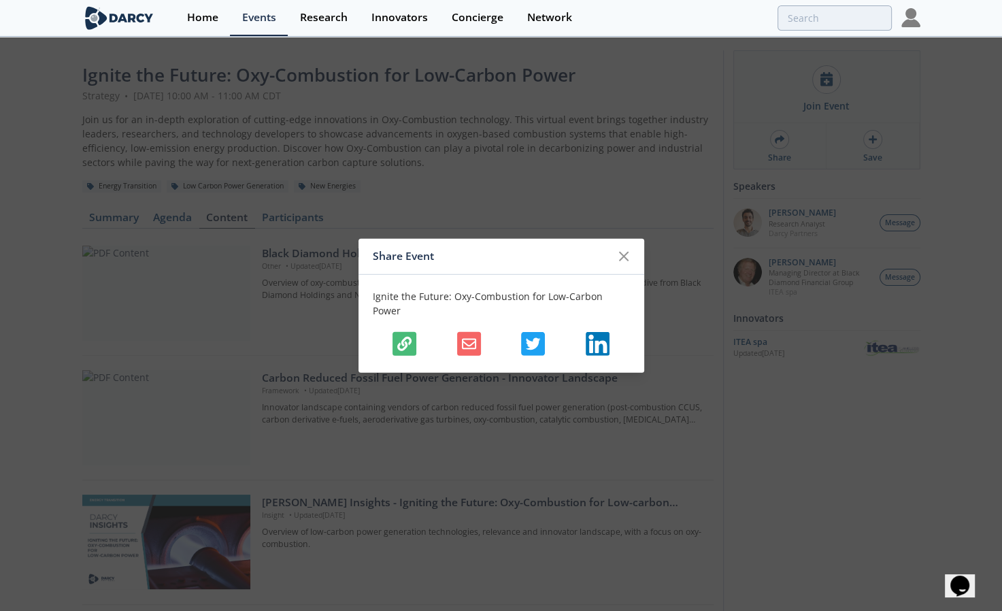
click at [411, 337] on icon "button" at bounding box center [404, 344] width 14 height 14
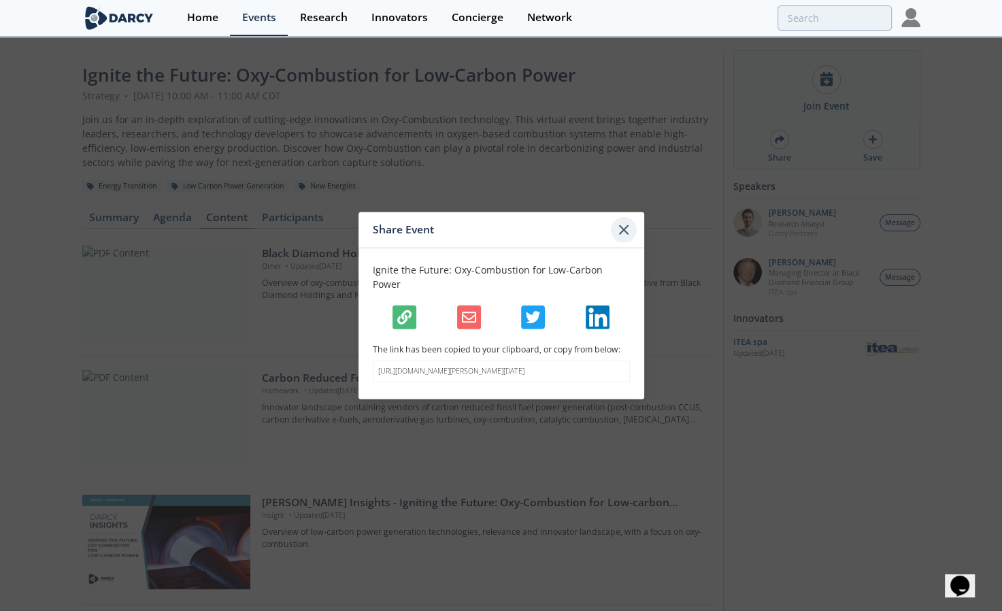
click at [626, 230] on icon at bounding box center [624, 230] width 8 height 8
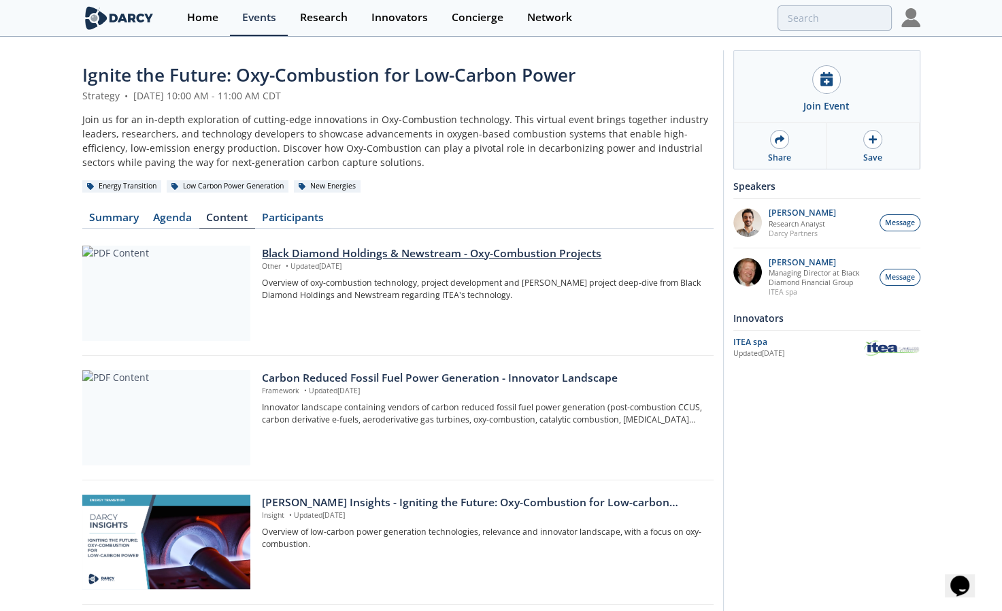
click at [479, 249] on div "Black Diamond Holdings & Newstream - Oxy-Combustion Projects" at bounding box center [482, 254] width 441 height 16
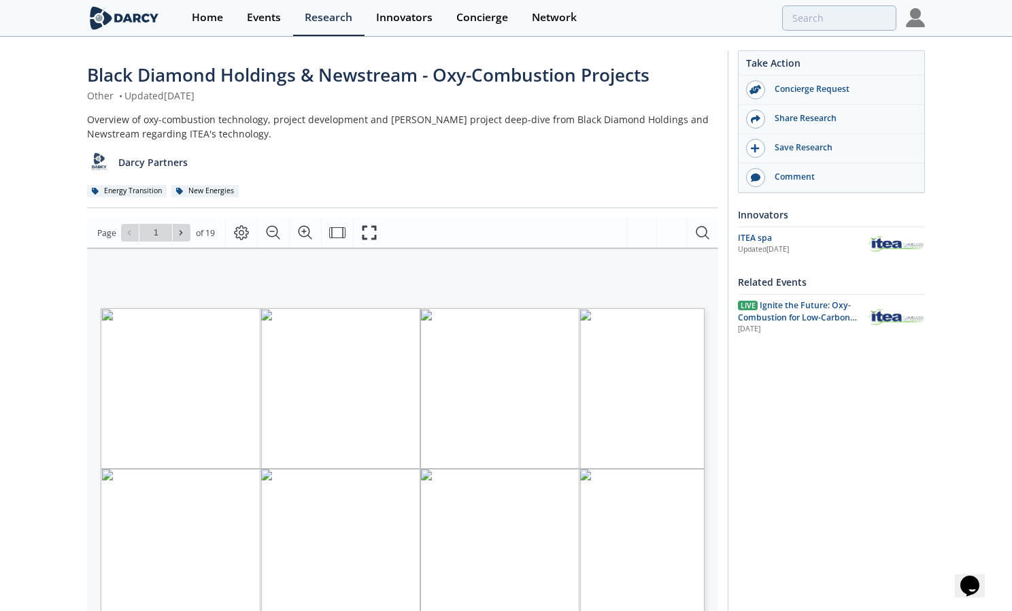
type input "2"
type input "3"
type input "4"
type input "6"
type input "7"
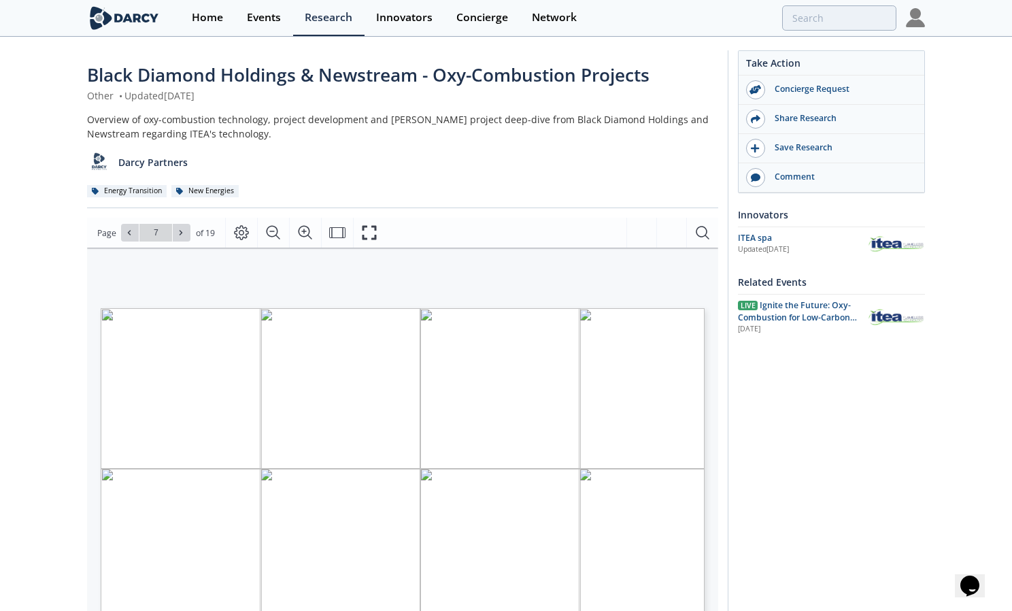
type input "8"
type input "9"
type input "10"
type input "11"
type input "12"
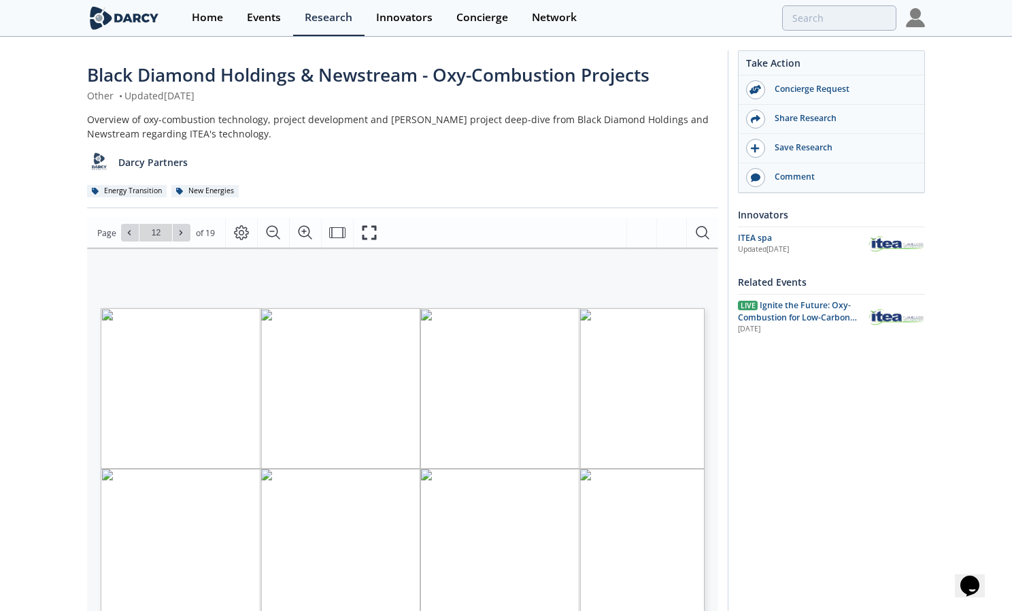
type input "13"
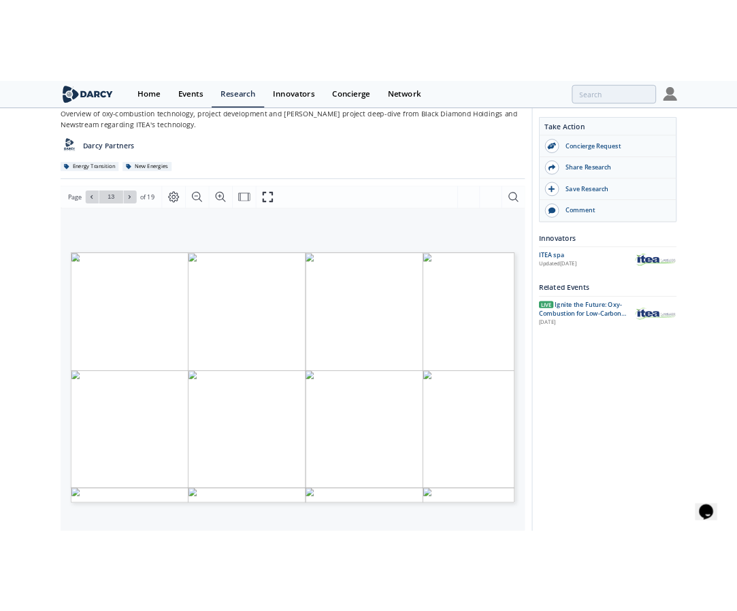
scroll to position [116, 0]
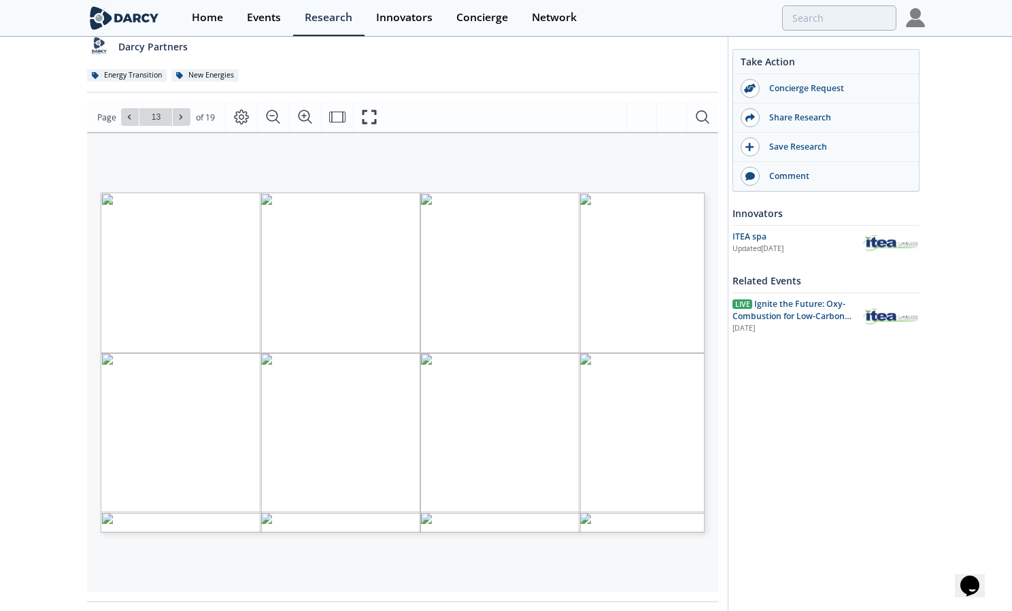
type input "14"
type input "13"
drag, startPoint x: 141, startPoint y: 412, endPoint x: 618, endPoint y: 414, distance: 477.4
click at [618, 414] on span "[PERSON_NAME] will capture ~568,000M tons of CO2, generating a potential $48.3M…" at bounding box center [412, 413] width 546 height 11
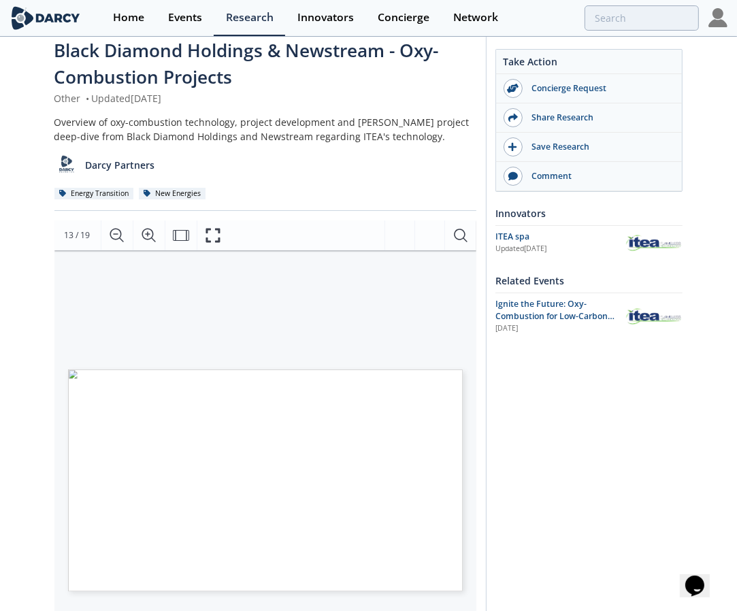
scroll to position [0, 0]
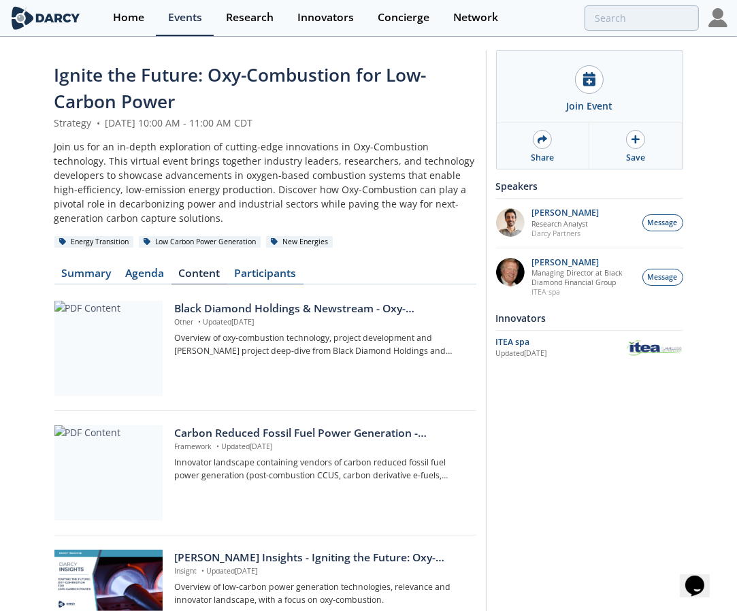
click at [246, 276] on link "Participants" at bounding box center [265, 276] width 76 height 16
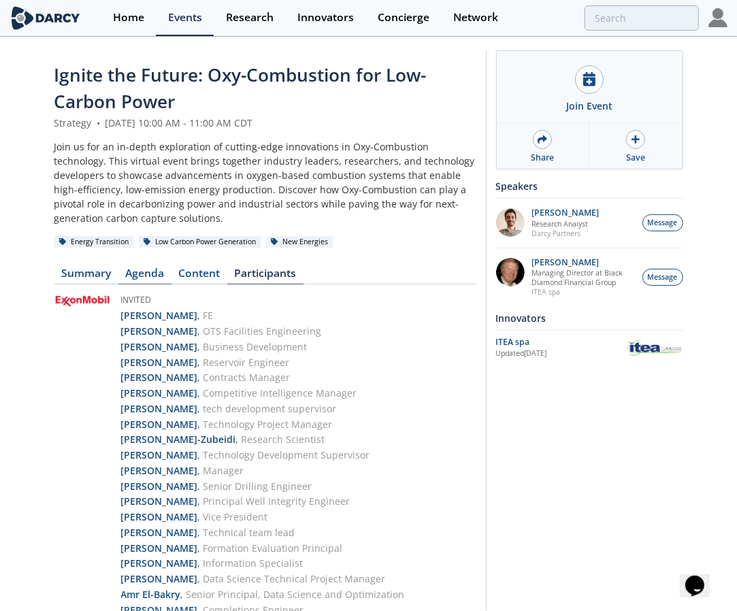
click at [150, 271] on link "Agenda" at bounding box center [144, 276] width 53 height 16
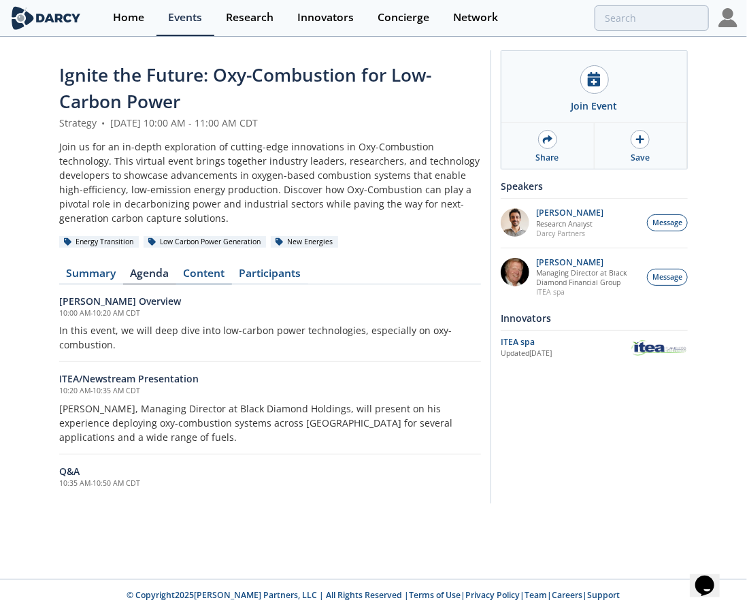
click at [195, 270] on link "Content" at bounding box center [204, 276] width 56 height 16
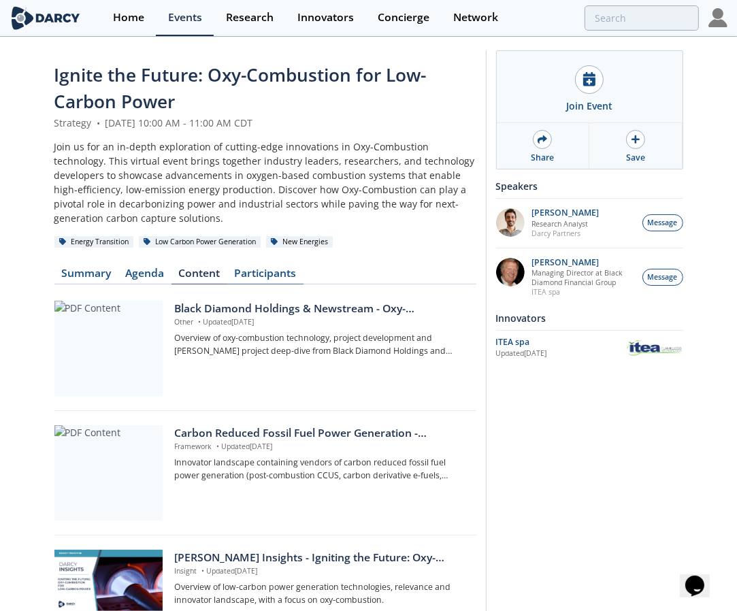
click at [279, 273] on link "Participants" at bounding box center [265, 276] width 76 height 16
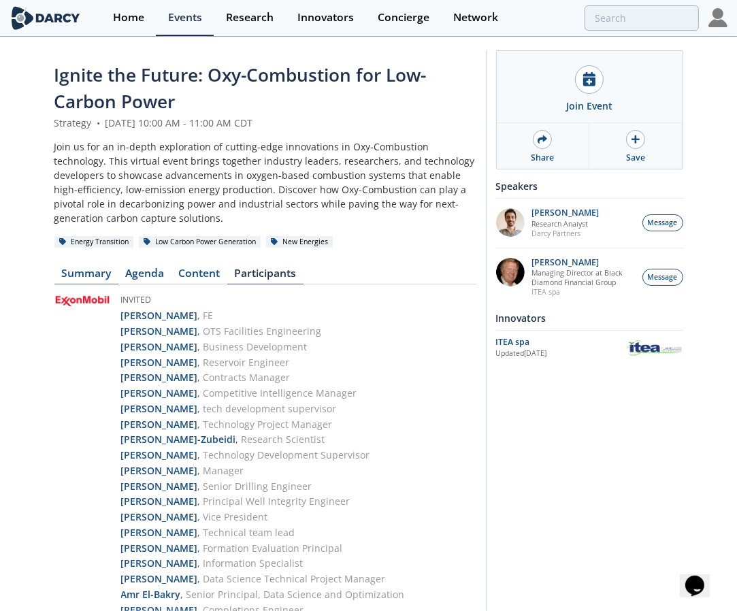
click at [93, 269] on link "Summary" at bounding box center [86, 276] width 64 height 16
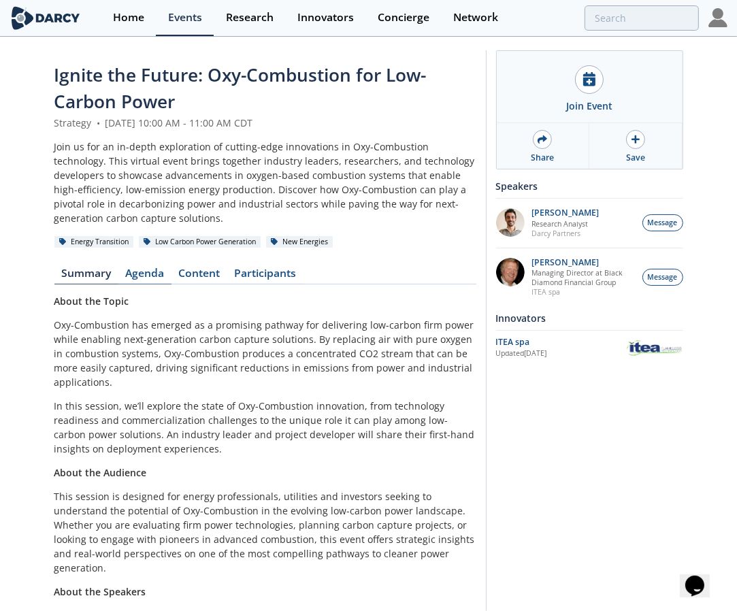
click at [141, 271] on link "Agenda" at bounding box center [144, 276] width 53 height 16
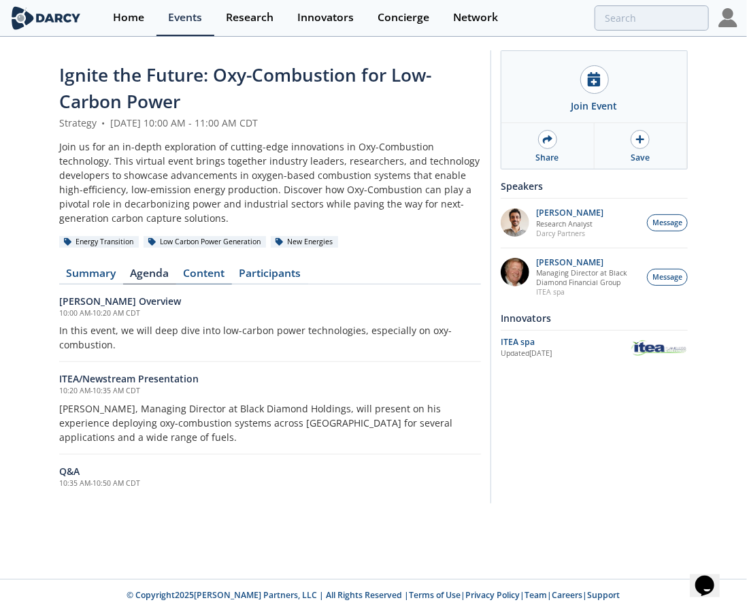
click at [212, 273] on link "Content" at bounding box center [204, 276] width 56 height 16
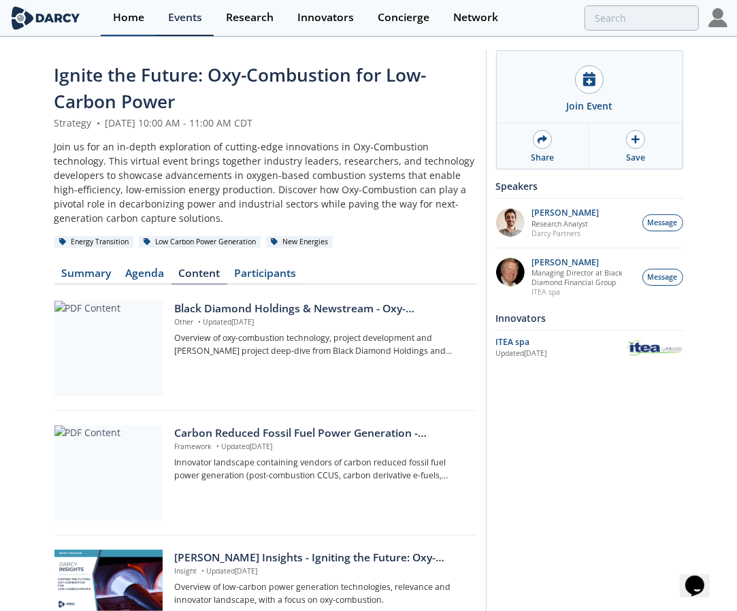
click at [136, 24] on link "Home" at bounding box center [128, 18] width 55 height 36
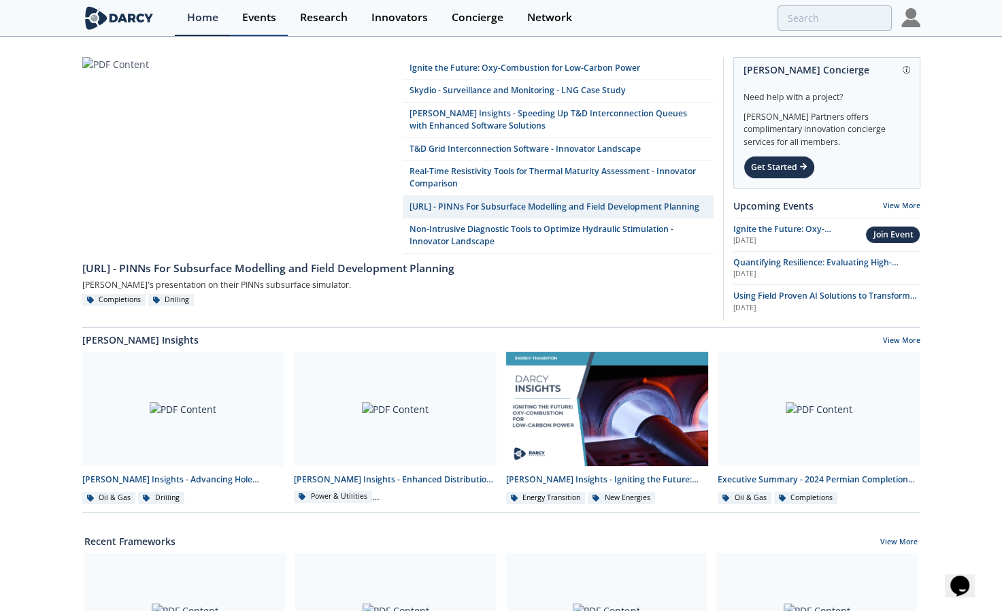
click at [239, 18] on link "Events" at bounding box center [259, 18] width 58 height 36
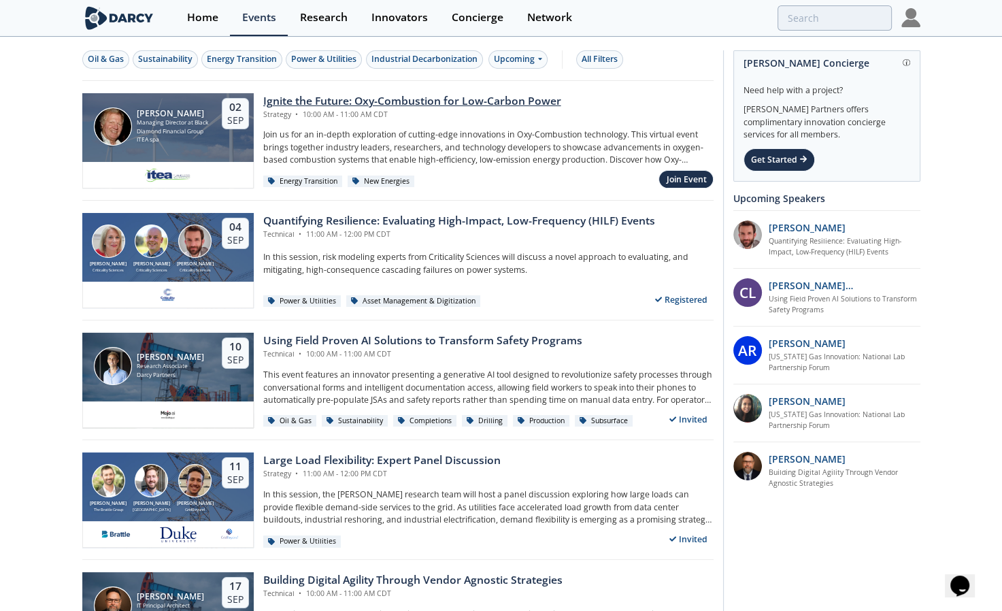
click at [375, 100] on div "Ignite the Future: Oxy-Combustion for Low-Carbon Power" at bounding box center [412, 101] width 298 height 16
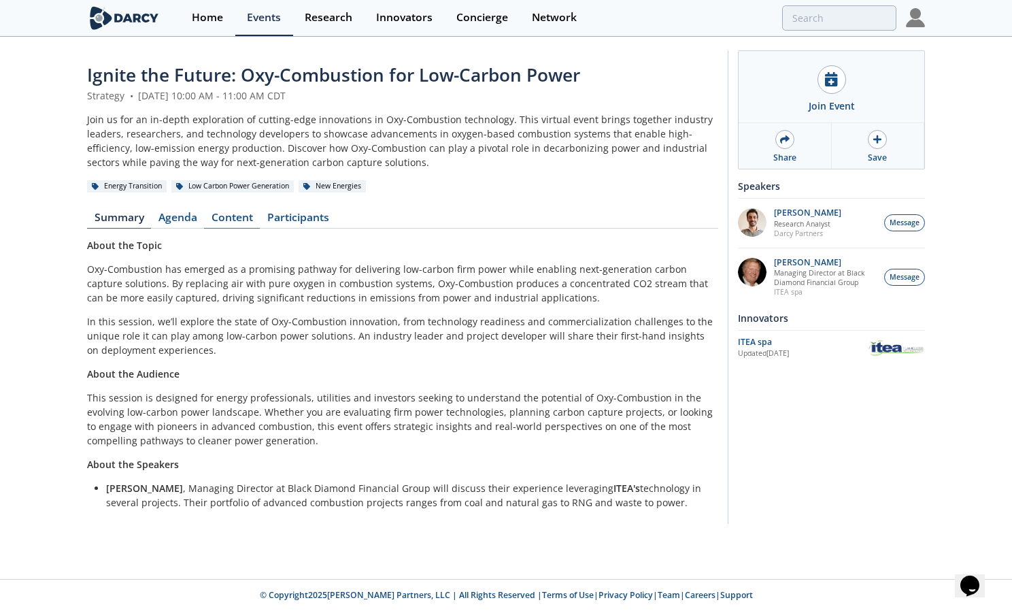
click at [239, 219] on link "Content" at bounding box center [232, 220] width 56 height 16
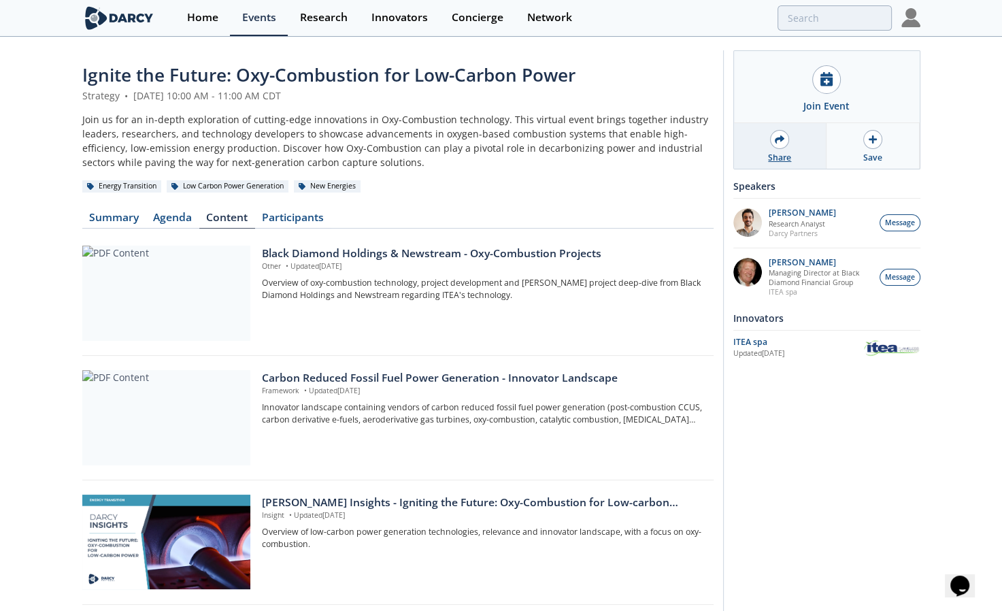
click at [746, 146] on div at bounding box center [779, 139] width 19 height 19
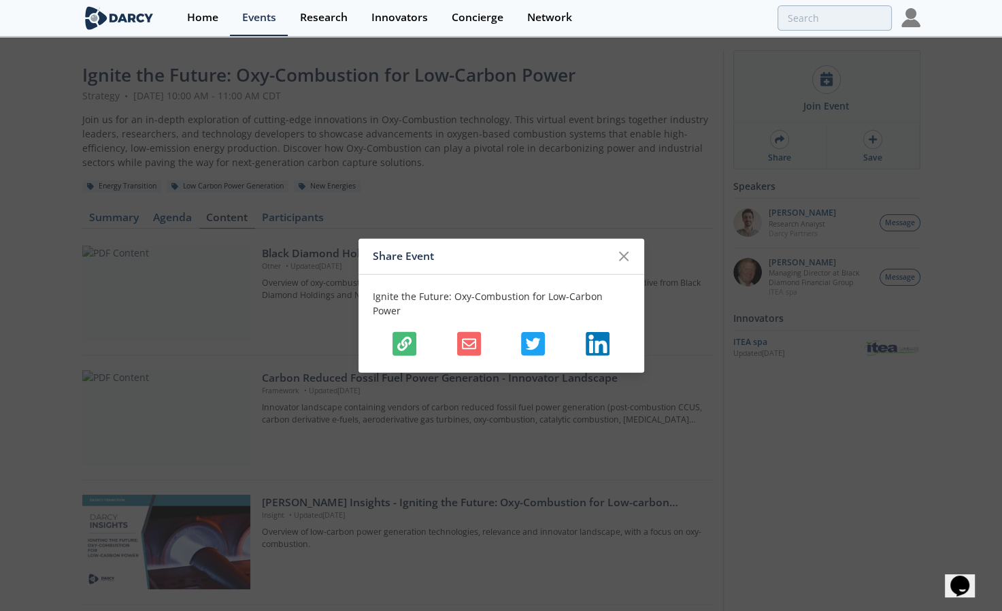
click at [411, 337] on icon "button" at bounding box center [404, 344] width 14 height 14
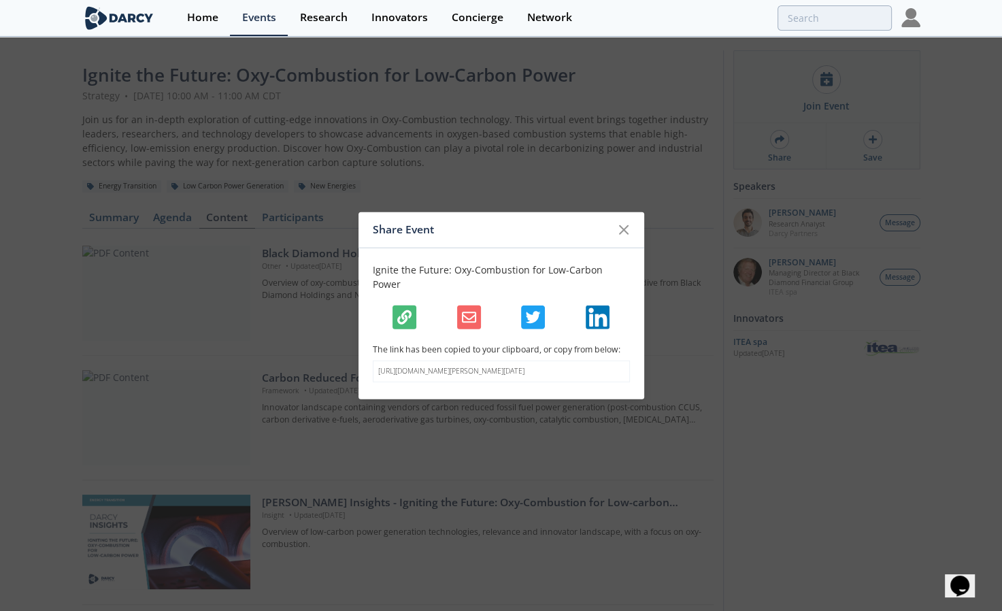
click at [442, 64] on div "Share Event Ignite the Future: Oxy-Combustion for Low-Carbon Power The link has…" at bounding box center [501, 305] width 1002 height 611
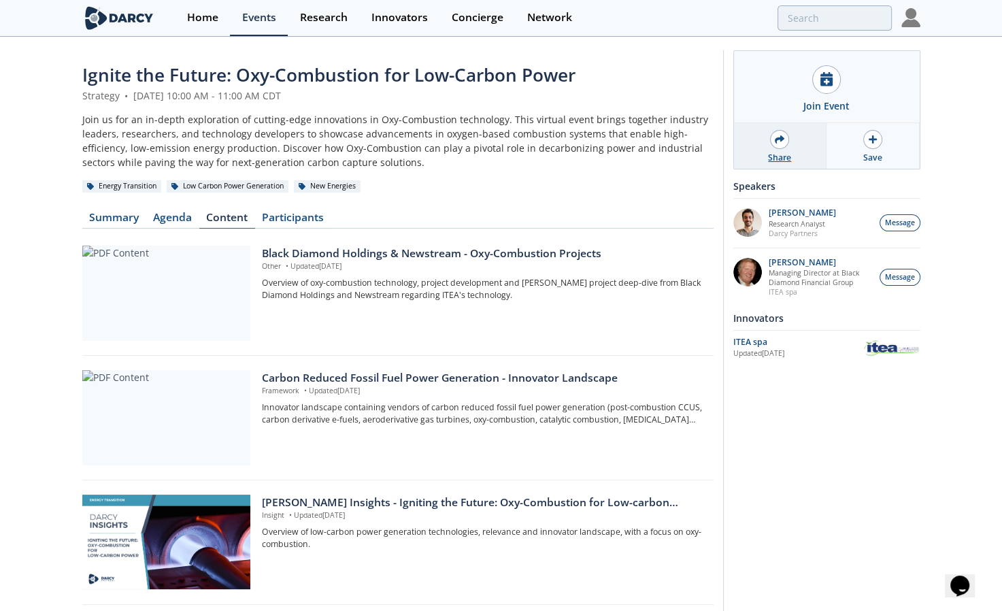
click at [746, 146] on div at bounding box center [779, 139] width 19 height 19
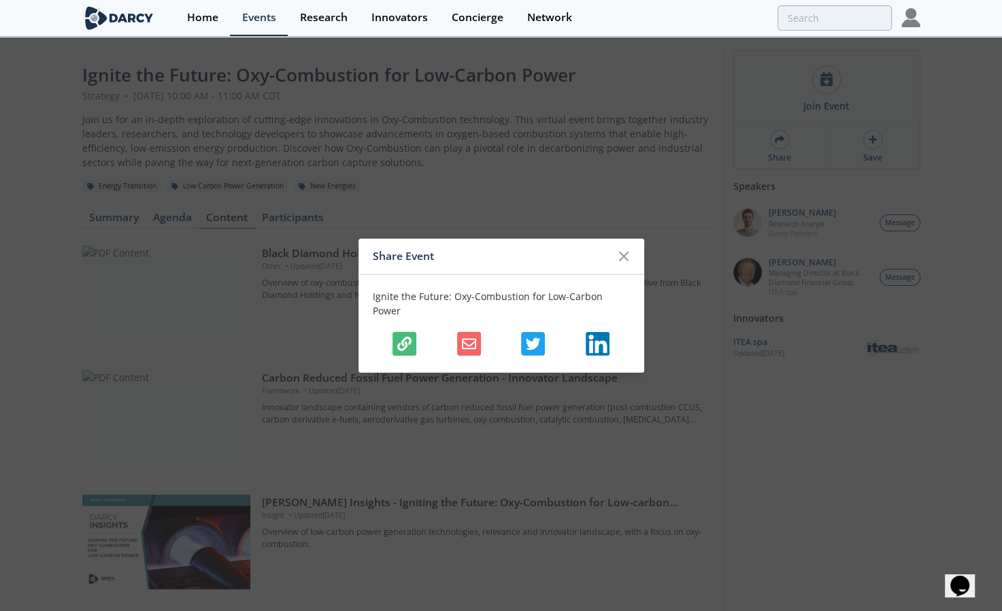
click at [410, 337] on icon "button" at bounding box center [404, 344] width 14 height 14
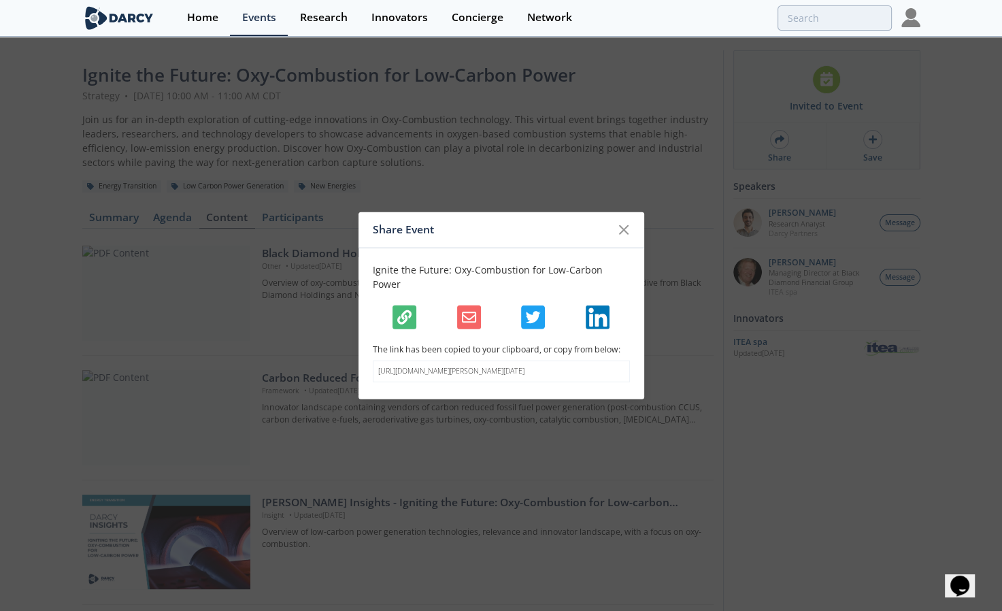
click at [64, 90] on div "Share Event Ignite the Future: Oxy-Combustion for Low-Carbon Power The link has…" at bounding box center [501, 305] width 1002 height 611
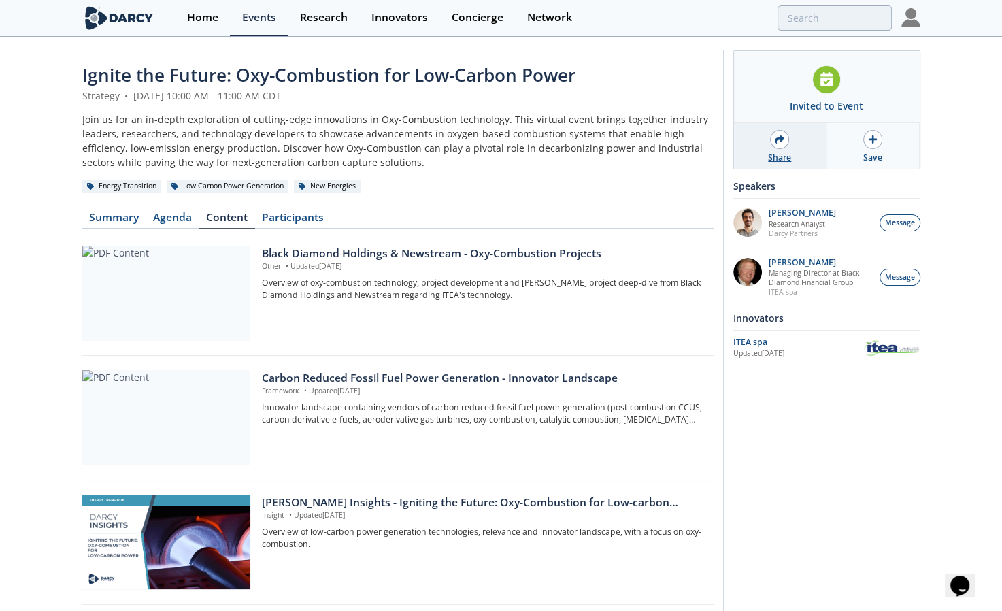
click at [746, 149] on div "Share" at bounding box center [780, 146] width 93 height 46
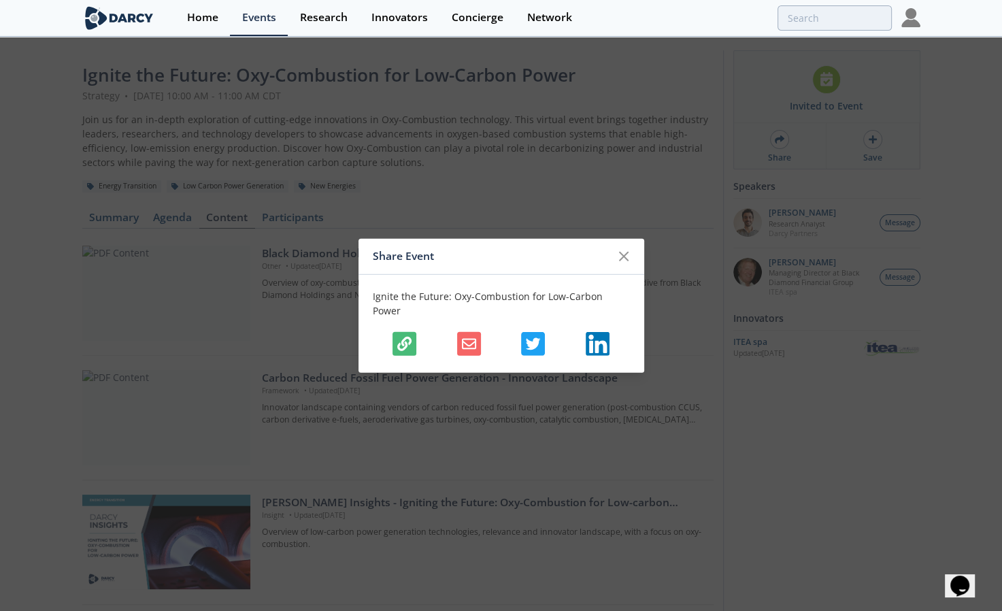
click at [414, 333] on button "button" at bounding box center [404, 344] width 24 height 24
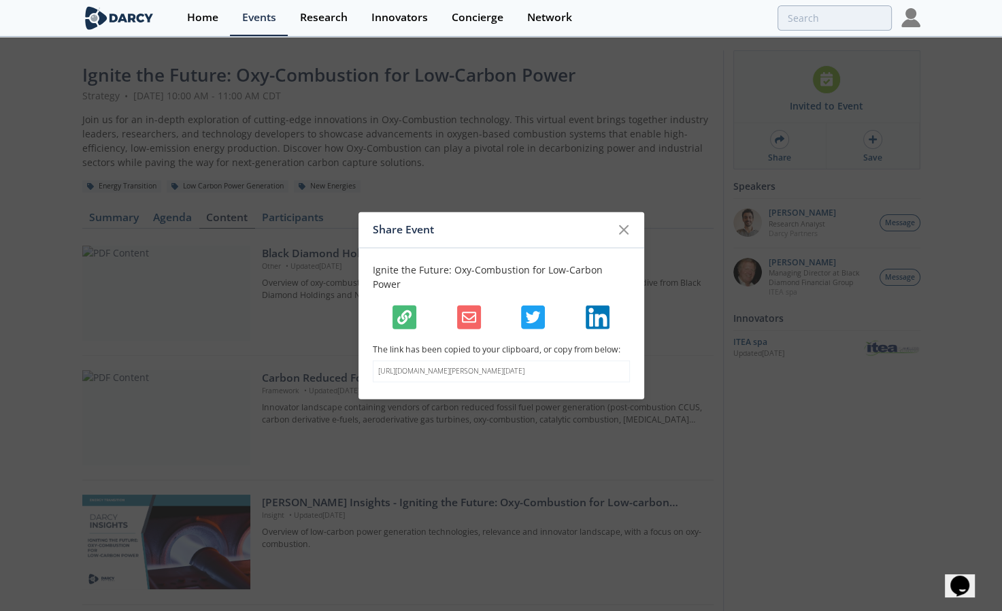
click at [525, 561] on div "Share Event Ignite the Future: Oxy-Combustion for Low-Carbon Power The link has…" at bounding box center [501, 305] width 1002 height 611
